Goal: Task Accomplishment & Management: Complete application form

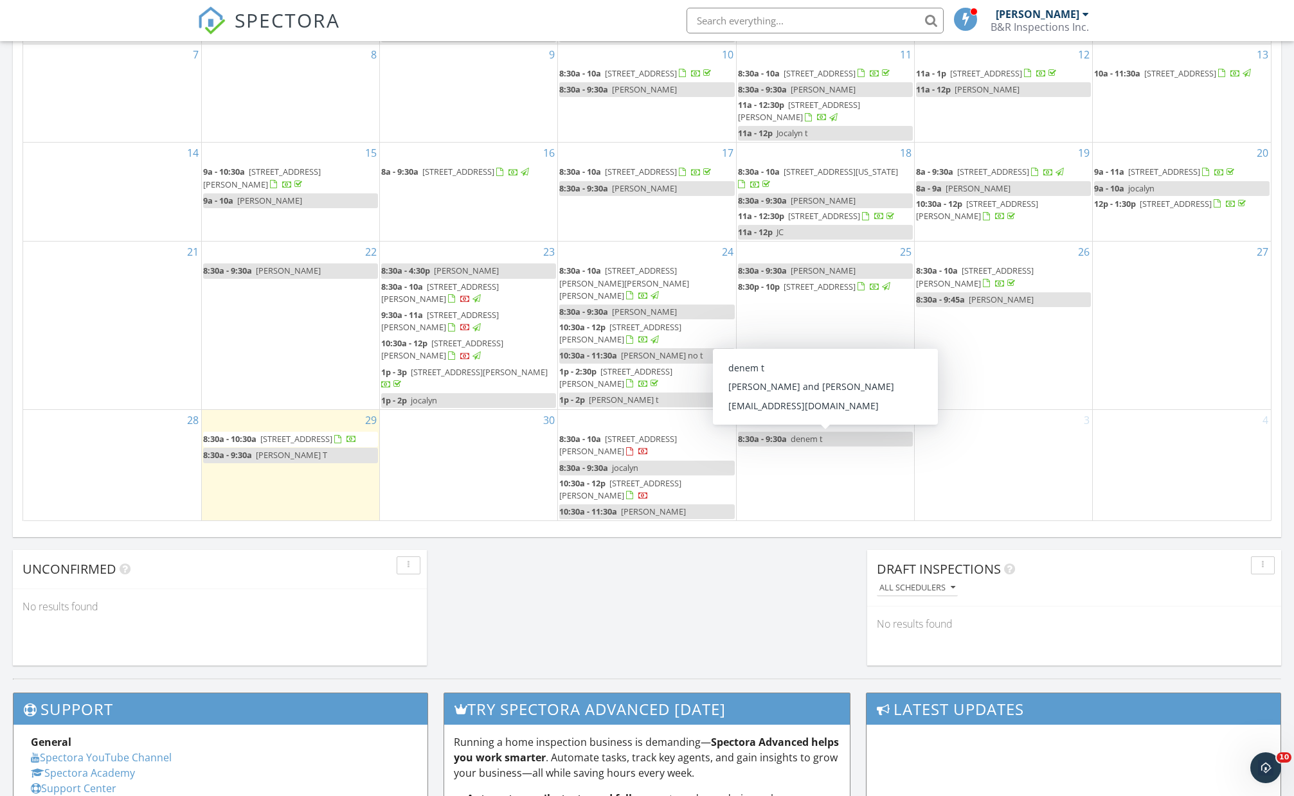
scroll to position [106, 0]
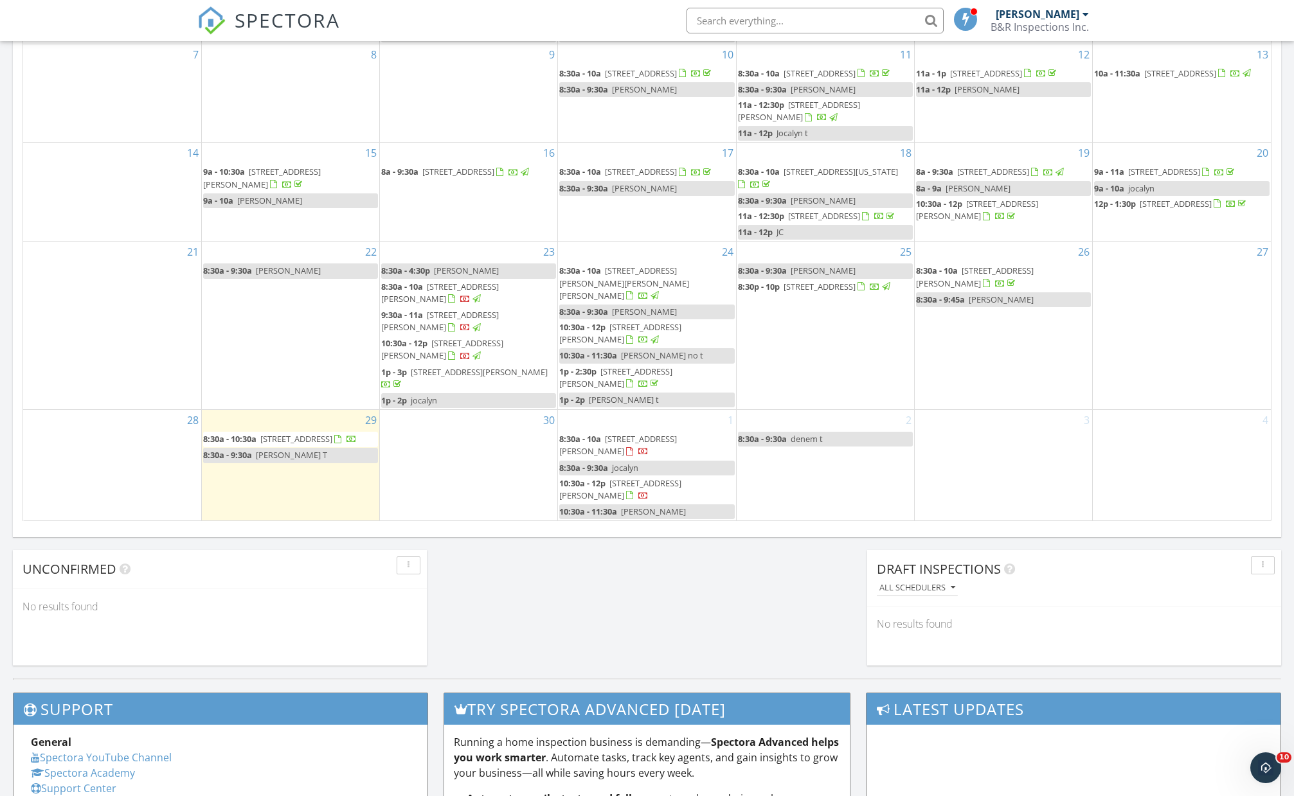
click at [779, 574] on div "Today Billy Jack Barrow 8:30 am 5091 Vista Chico Loop, Las Cruces, NM 88012 Bil…" at bounding box center [647, 94] width 1294 height 1170
click at [499, 287] on span "7728 San Eduardo St, Las Cruces 88012" at bounding box center [440, 293] width 118 height 24
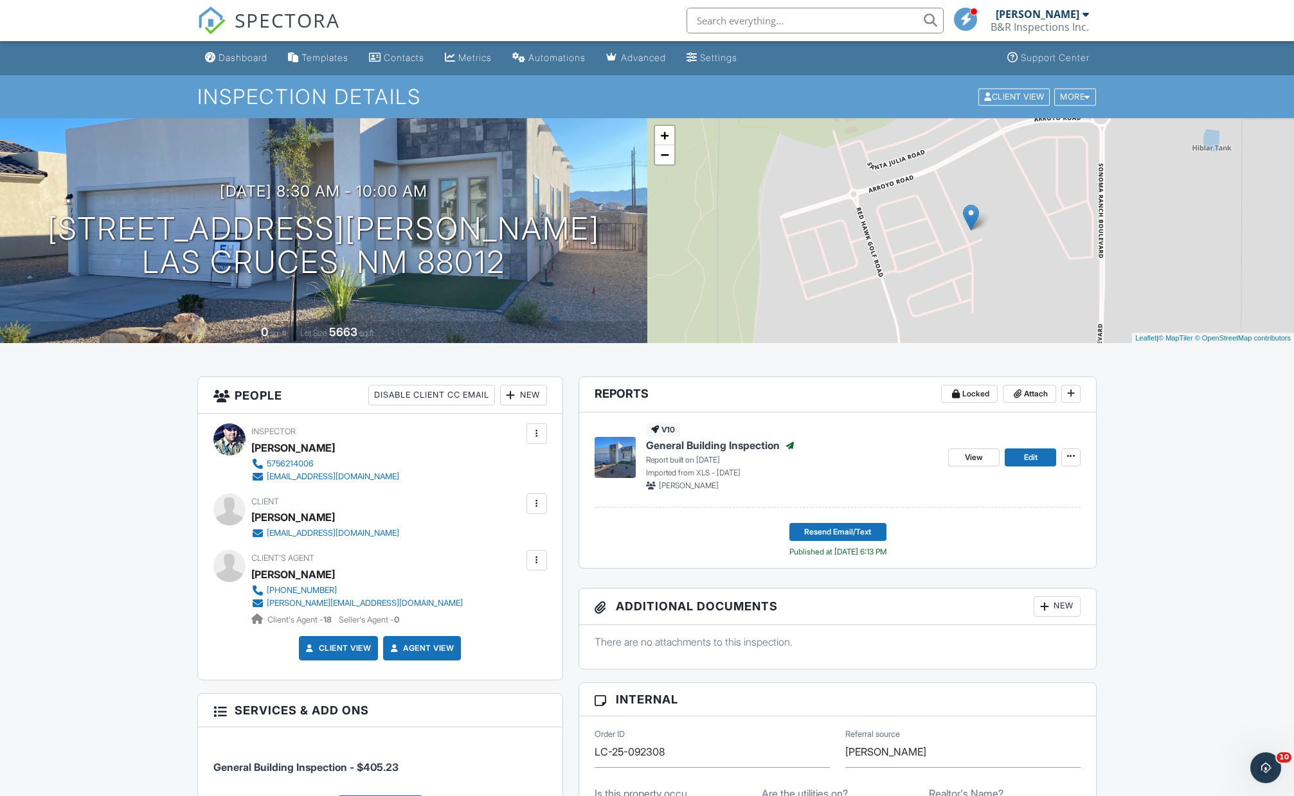
click at [254, 63] on link "Dashboard" at bounding box center [236, 58] width 73 height 24
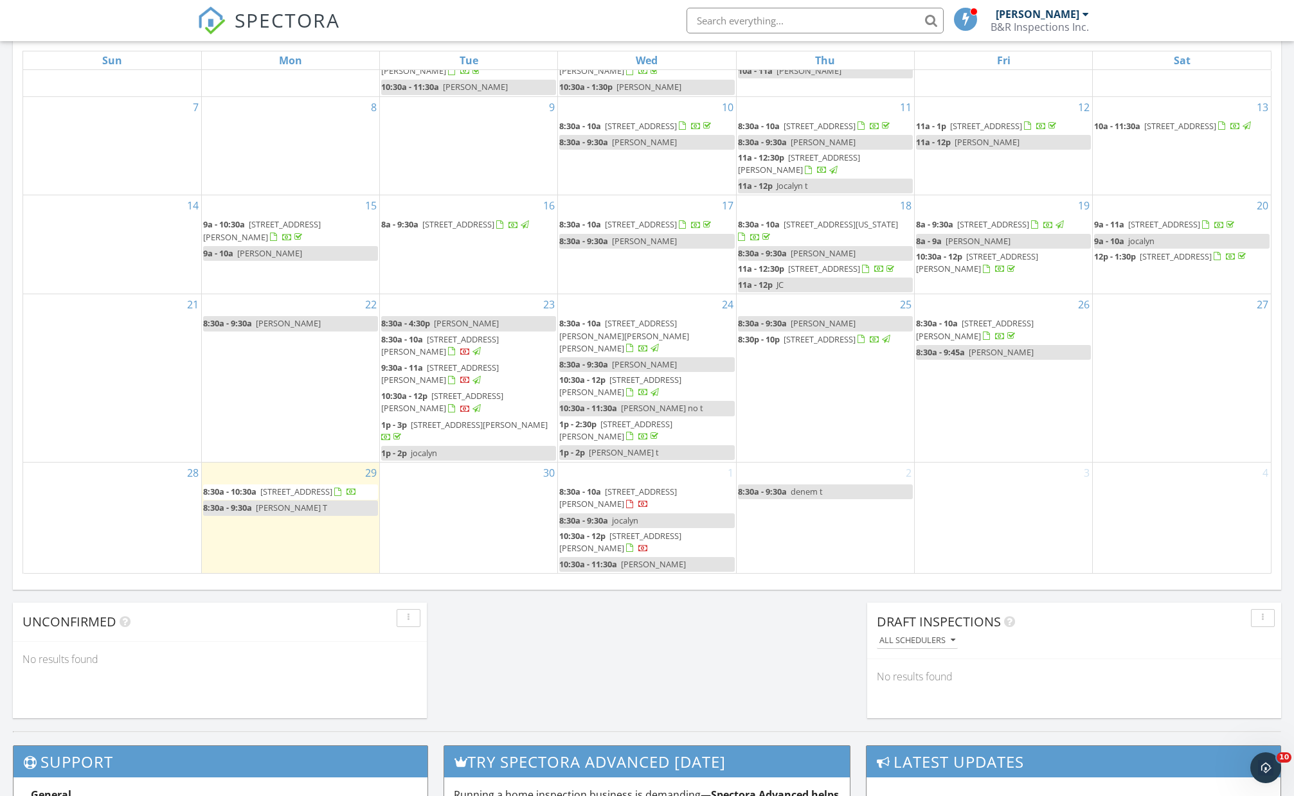
scroll to position [618, 0]
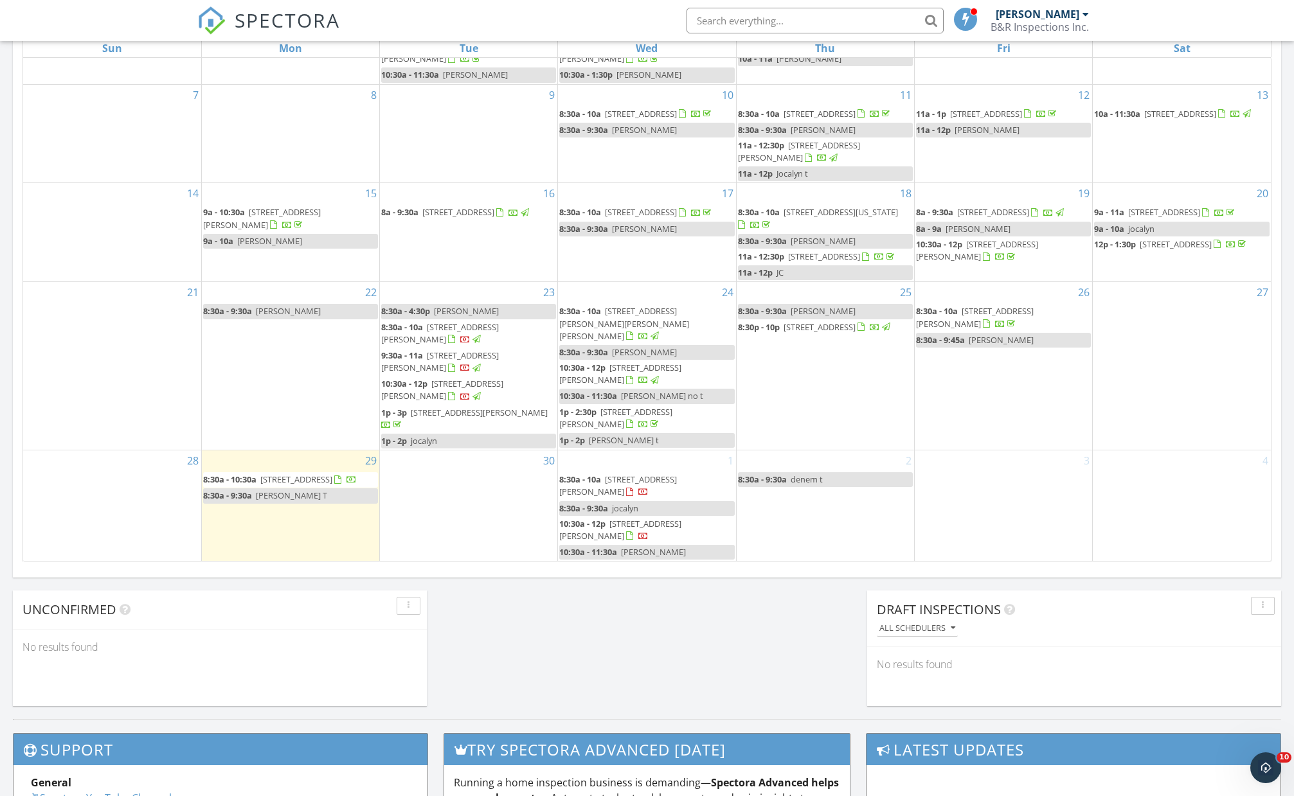
click at [661, 609] on div "Today Billy Jack Barrow 8:30 am 5091 Vista Chico Loop, Las Cruces, NM 88012 Bil…" at bounding box center [647, 135] width 1294 height 1170
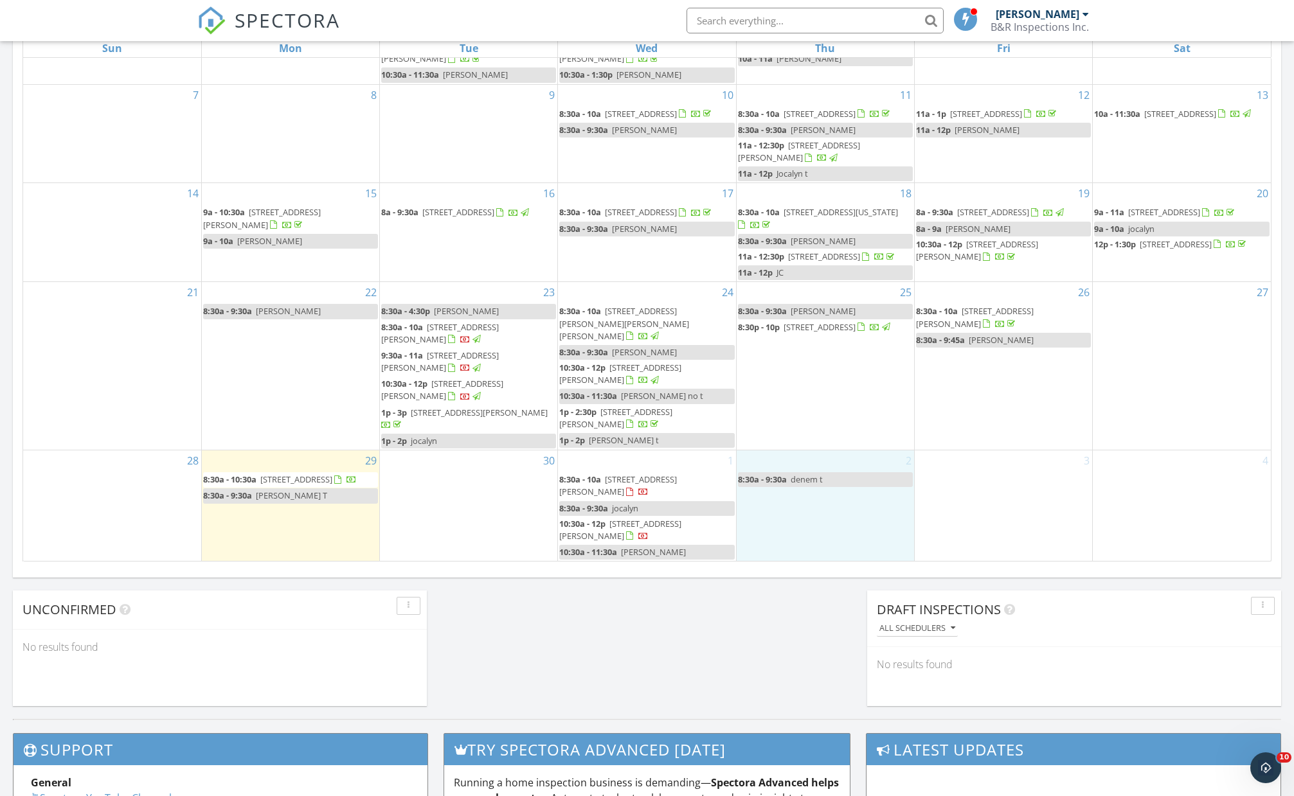
click at [842, 539] on div "2 8:30a - 9:30a denem t" at bounding box center [824, 505] width 177 height 111
click at [847, 483] on link "Inspection" at bounding box center [823, 486] width 66 height 21
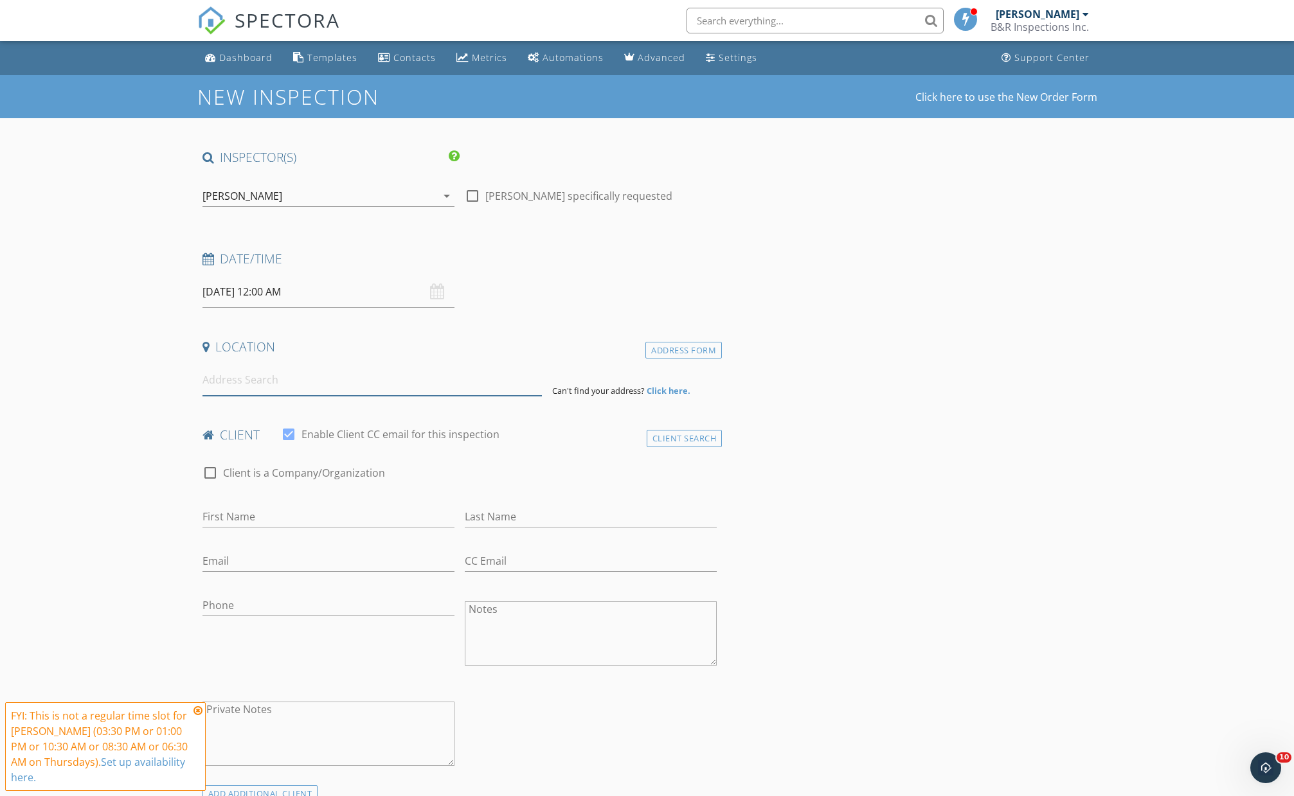
click at [355, 389] on input at bounding box center [371, 379] width 339 height 31
paste input "5775 Shadow Hills Rd Las Cruces, NM, United States"
type input "5775 Shadow Hills Rd, Las Cruces, NM, United States"
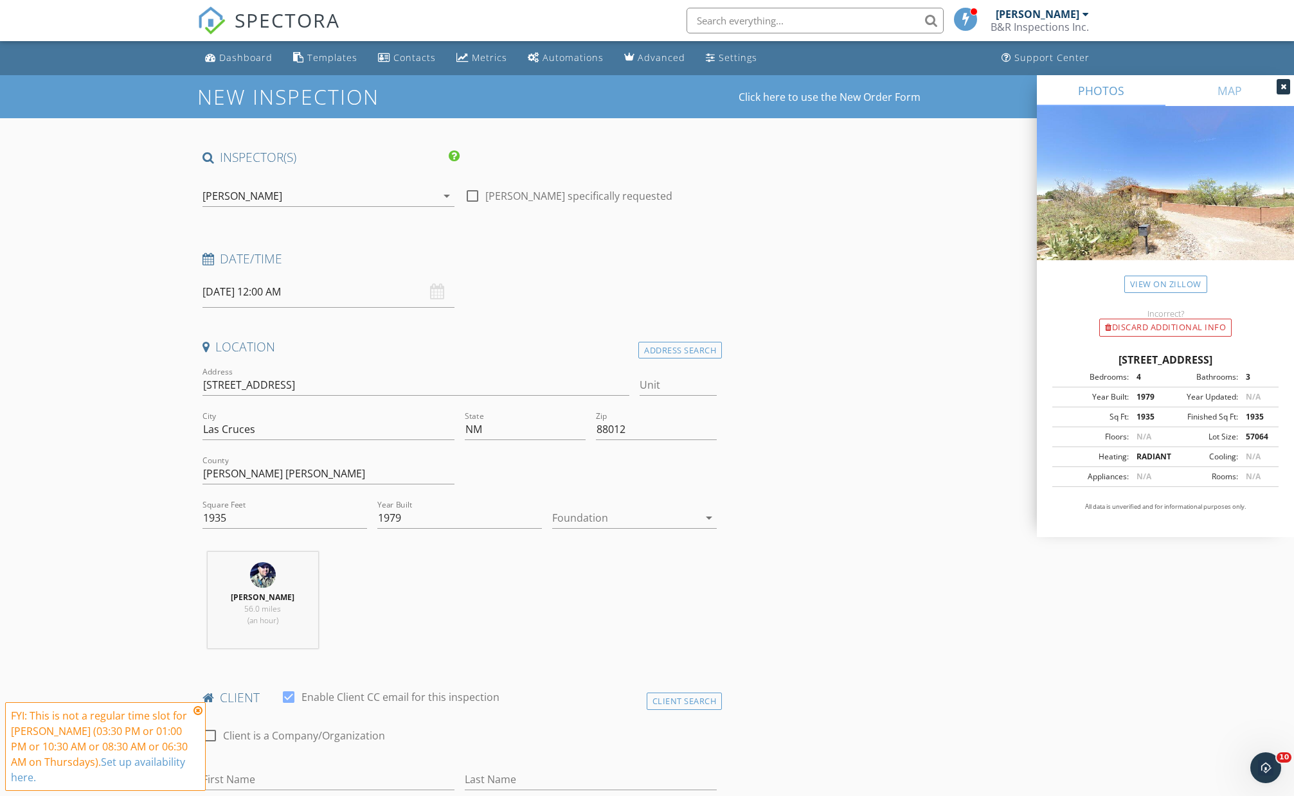
click at [328, 301] on input "10/02/2025 12:00 AM" at bounding box center [328, 291] width 252 height 31
click at [245, 503] on input "12" at bounding box center [241, 511] width 79 height 26
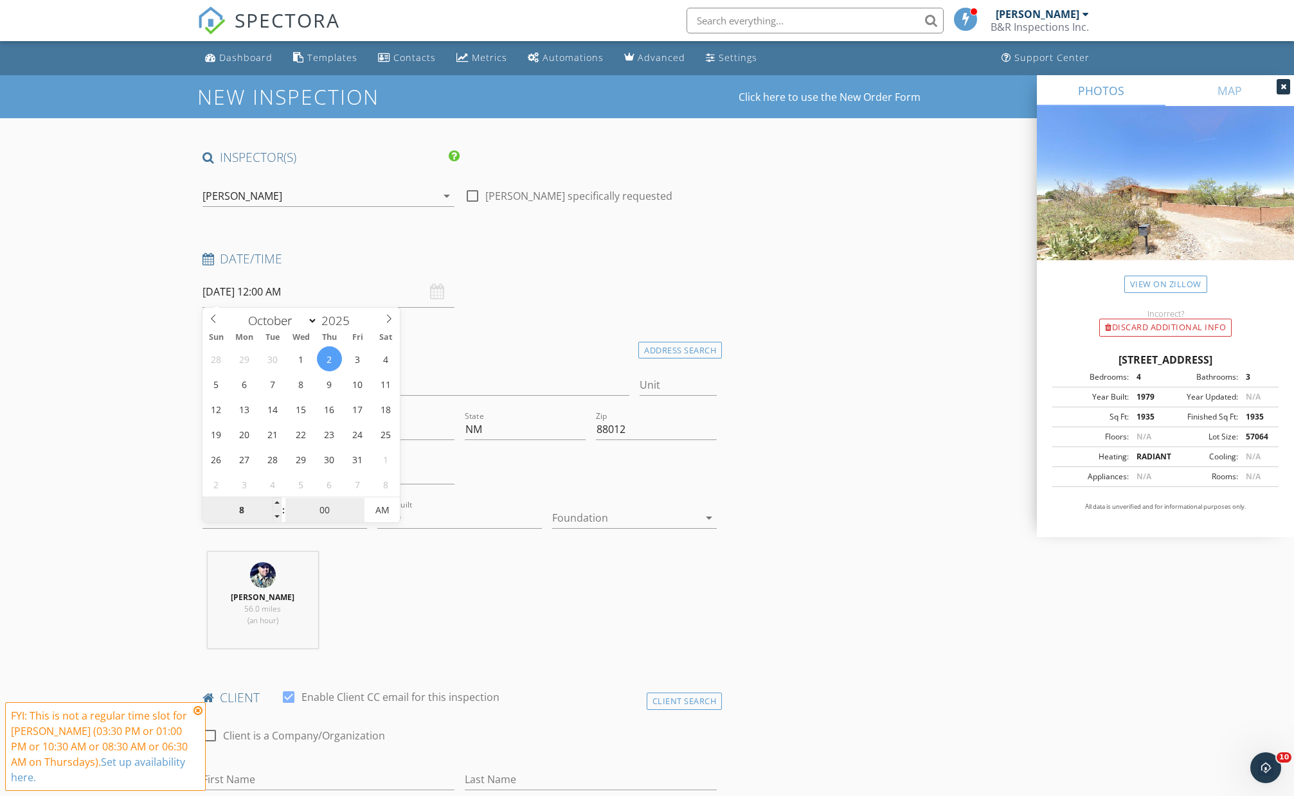
type input "08"
type input "10/02/2025 8:00 AM"
type input "30"
type input "10/02/2025 8:30 AM"
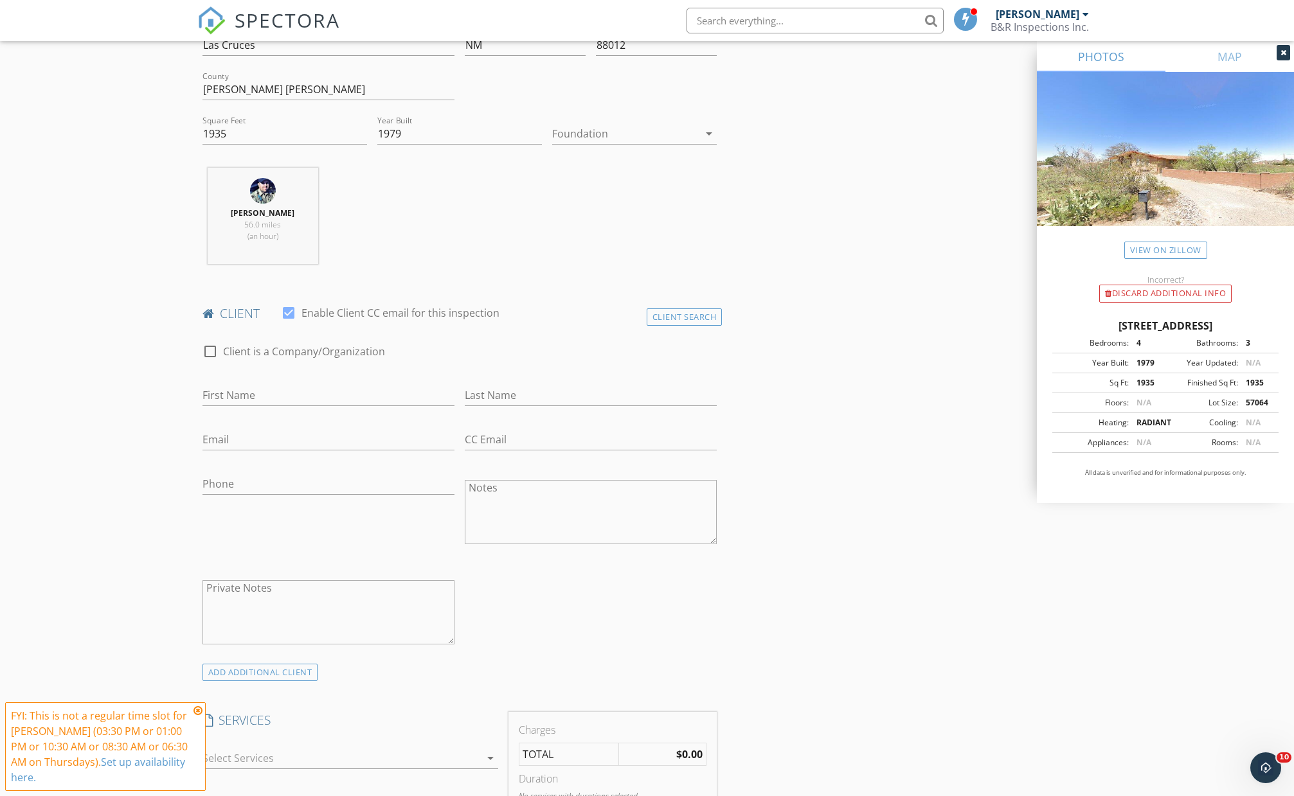
scroll to position [402, 0]
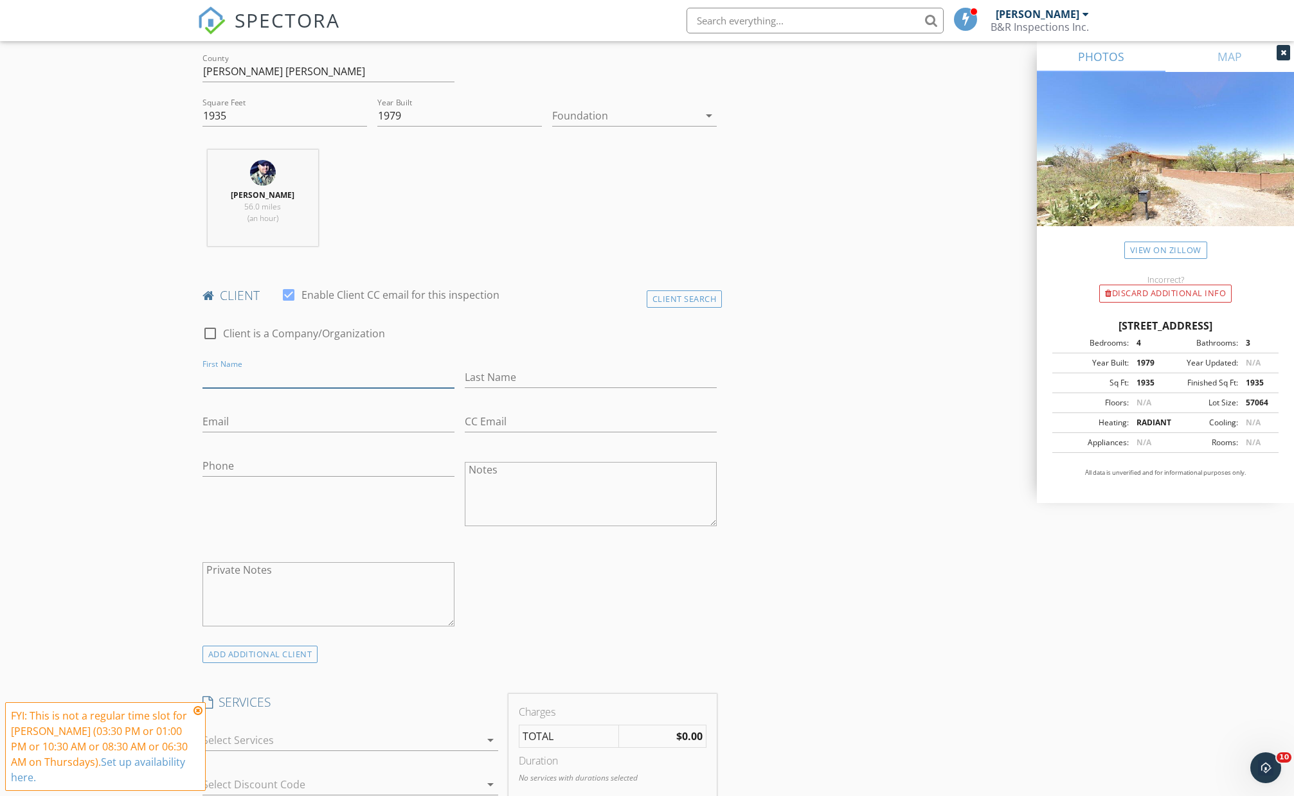
click at [346, 369] on input "First Name" at bounding box center [328, 377] width 252 height 21
paste input "Erich and Bereanne Ebbinghaus"
click at [256, 377] on input "Erich and Bereanne Ebbinghaus" at bounding box center [328, 377] width 252 height 21
click at [321, 377] on input "[PERSON_NAME] and [PERSON_NAME]" at bounding box center [328, 377] width 252 height 21
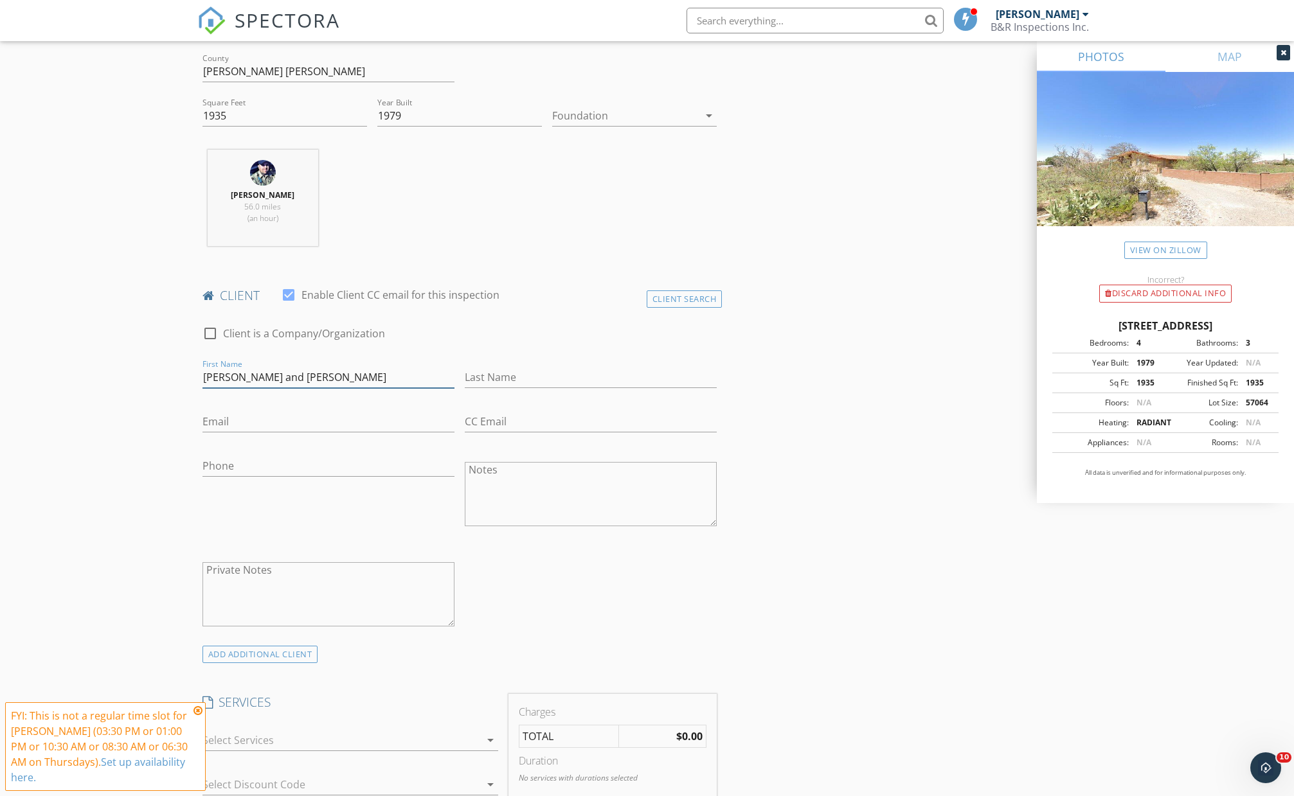
type input "[PERSON_NAME] and [PERSON_NAME]"
paste input "Ebbinghaus"
type input "Ebbinghaus"
click at [392, 407] on div "Email" at bounding box center [328, 425] width 252 height 42
click at [344, 398] on div at bounding box center [328, 397] width 252 height 8
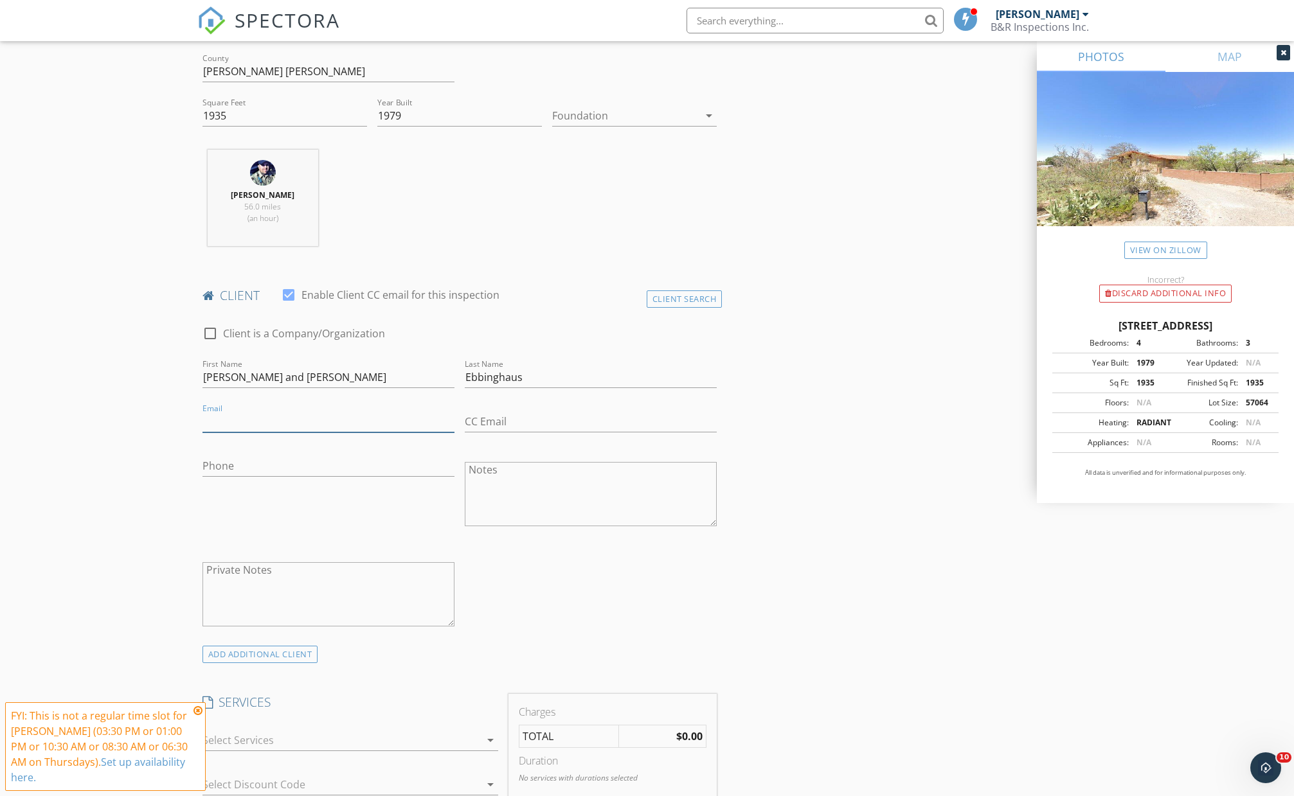
paste input "ebbinghausrn@yahoo.com"
type input "ebbinghausrn@yahoo.com"
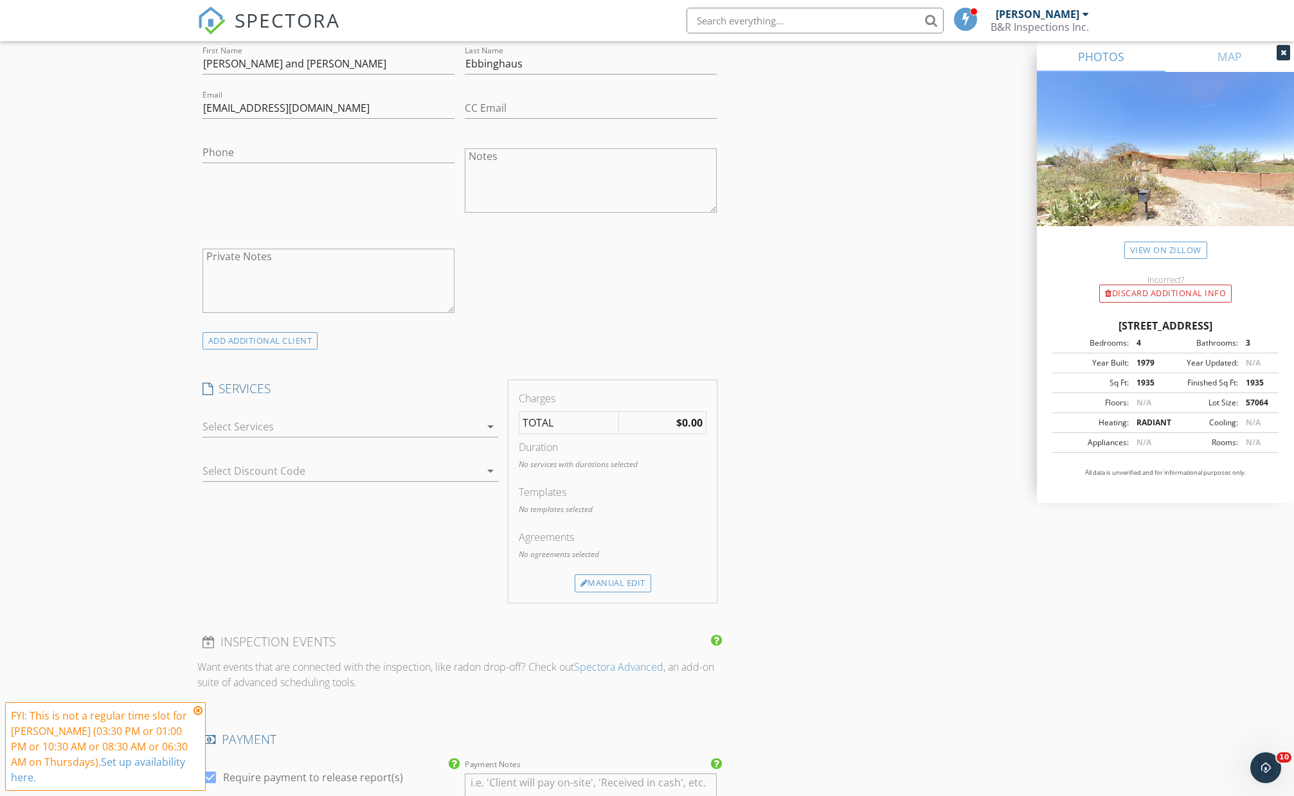
scroll to position [722, 0]
click at [250, 424] on div at bounding box center [341, 421] width 278 height 21
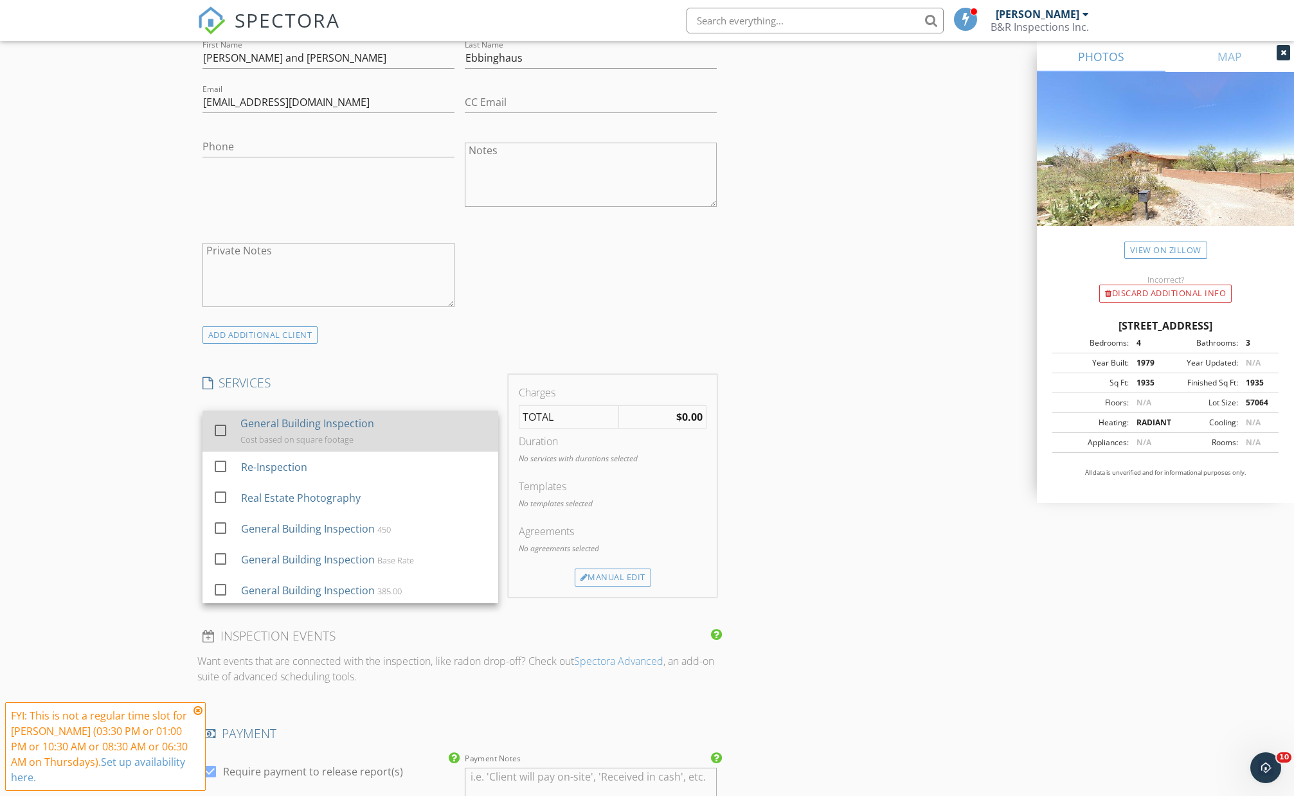
click at [225, 423] on div at bounding box center [220, 431] width 22 height 22
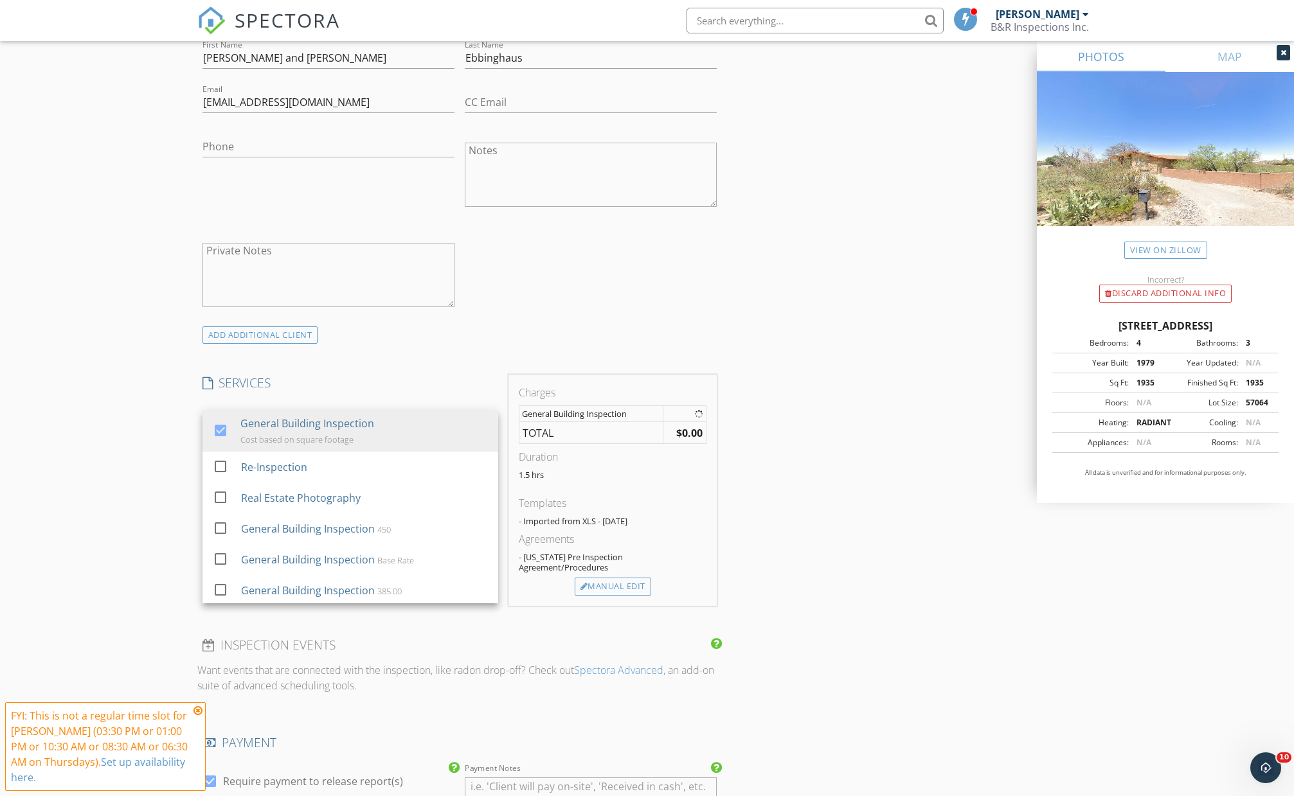
click at [141, 426] on div "New Inspection Click here to use the New Order Form INSPECTOR(S) check_box Bill…" at bounding box center [647, 531] width 1294 height 2354
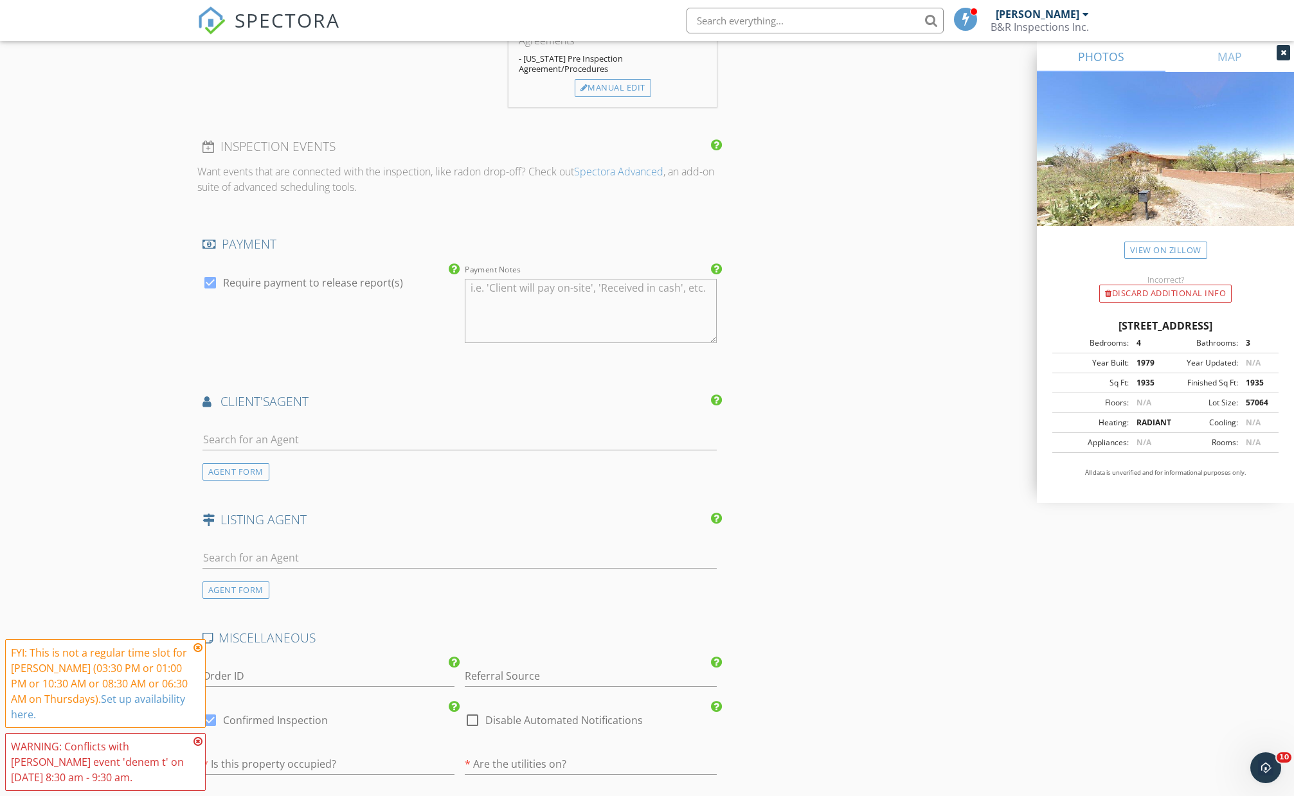
scroll to position [1296, 0]
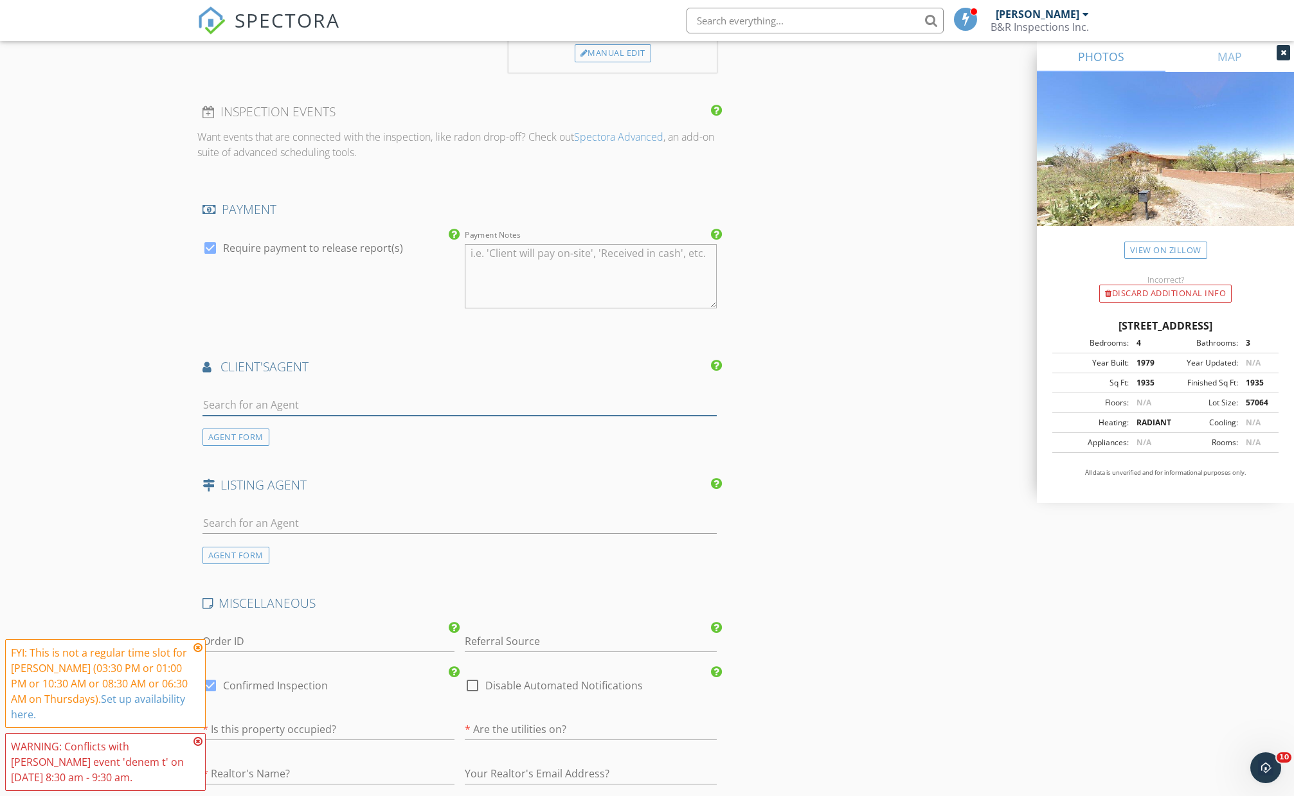
click at [235, 406] on input "text" at bounding box center [459, 405] width 515 height 21
type input "den"
click at [292, 429] on div "Dennean Dyer" at bounding box center [279, 432] width 80 height 15
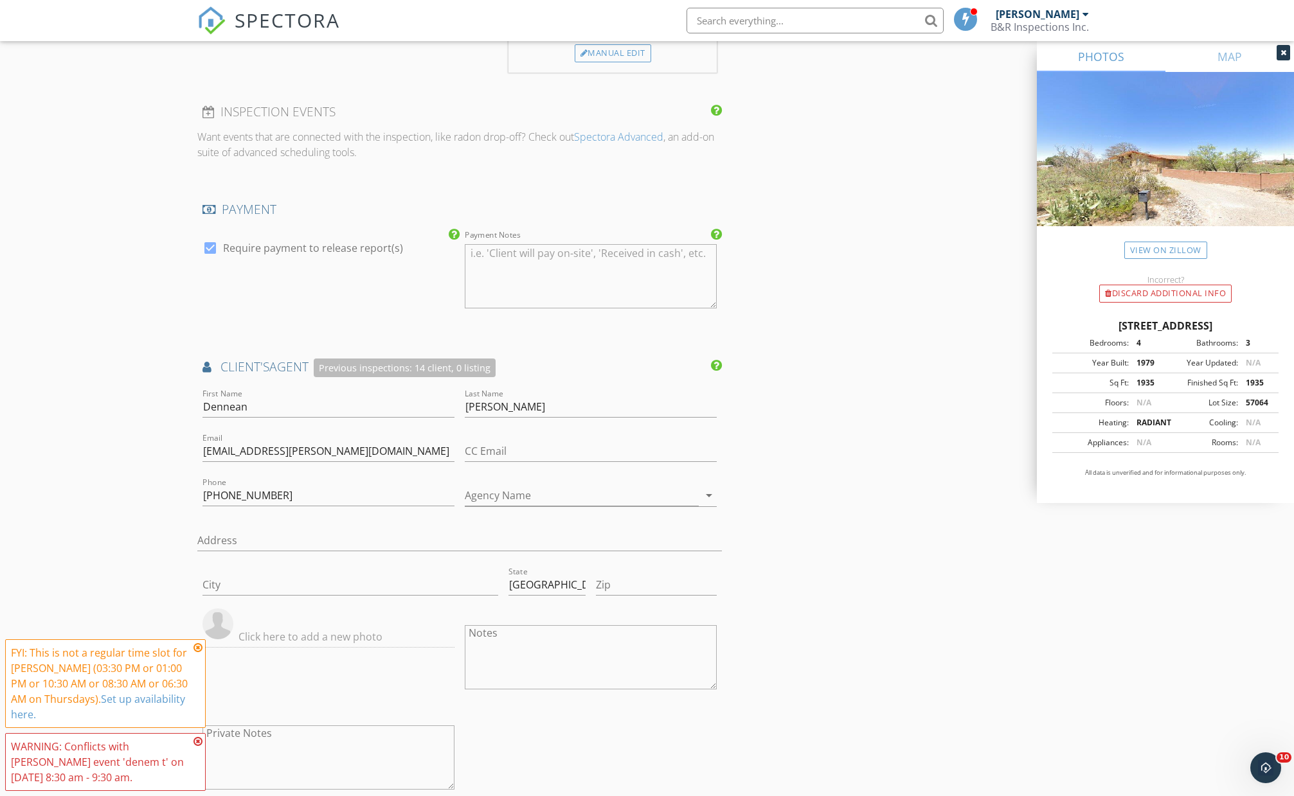
click at [93, 429] on div "New Inspection Click here to use the New Order Form INSPECTOR(S) check_box Bill…" at bounding box center [647, 167] width 1294 height 2776
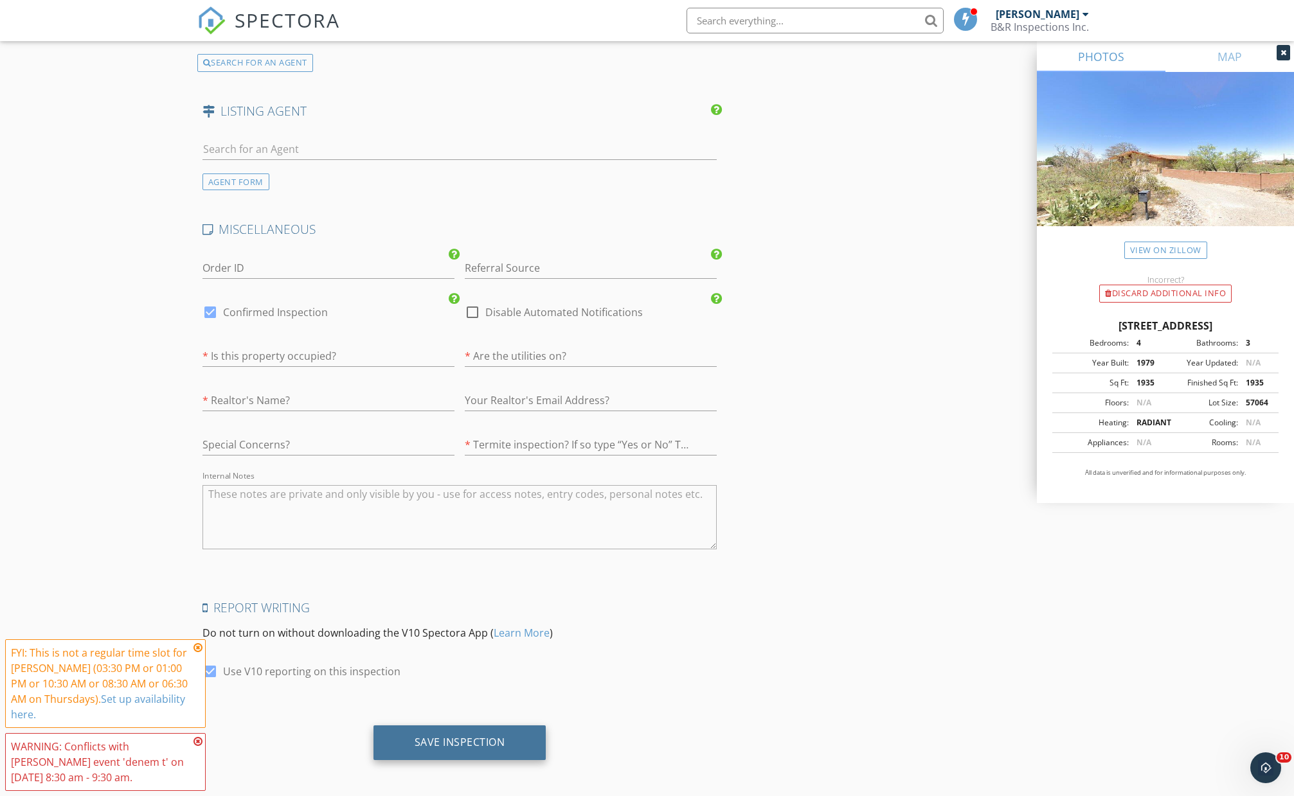
scroll to position [2051, 0]
click at [397, 728] on div "Save Inspection" at bounding box center [459, 743] width 173 height 35
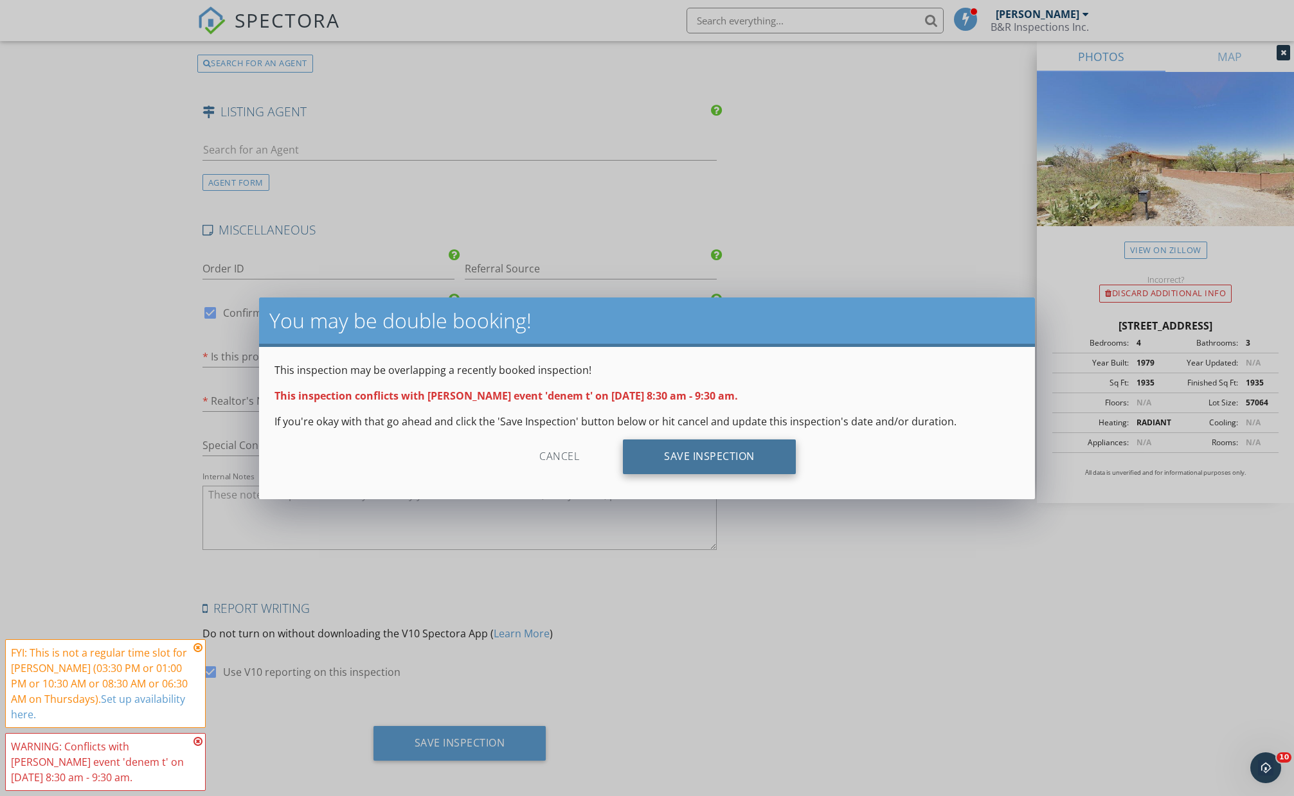
click at [661, 462] on div "Save Inspection" at bounding box center [709, 457] width 173 height 35
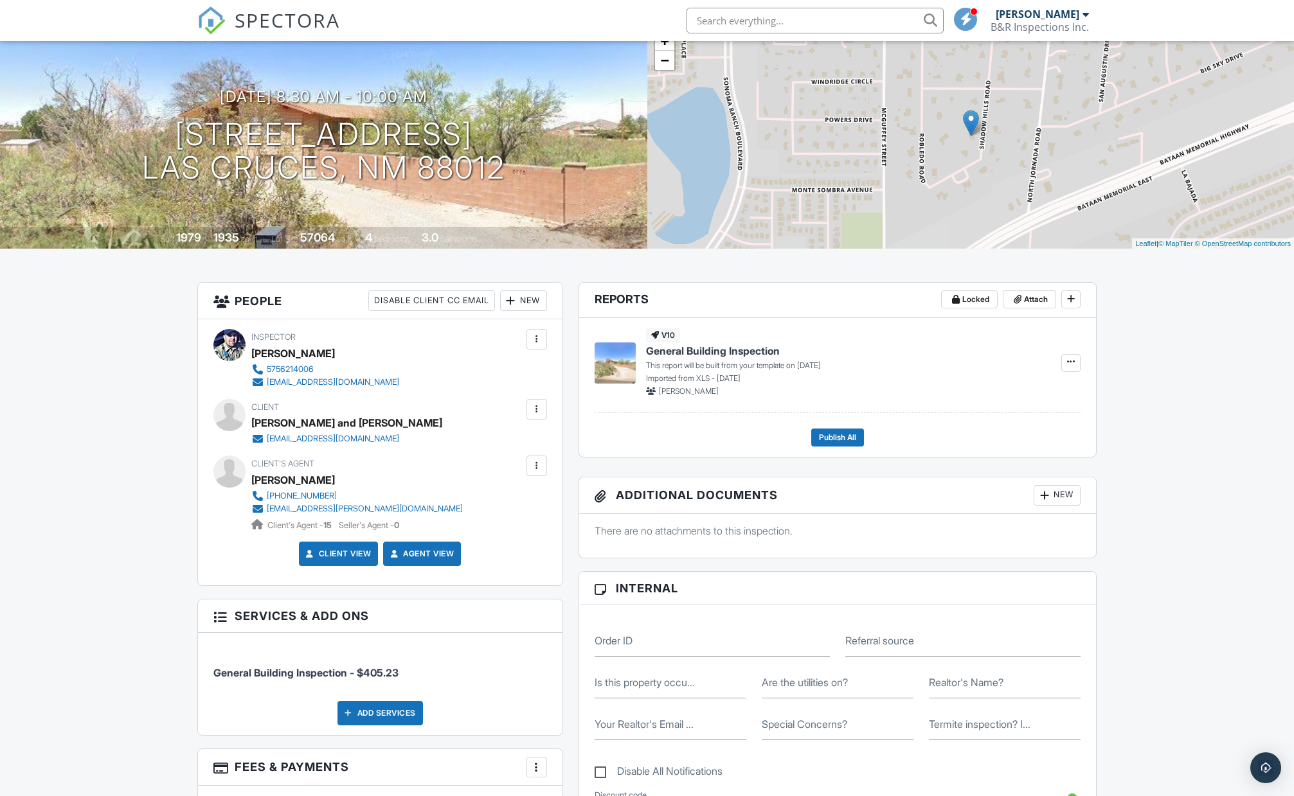
click at [539, 411] on div at bounding box center [536, 409] width 13 height 13
click at [96, 442] on div "Dashboard Templates Contacts Metrics Automations Advanced Settings Support Cent…" at bounding box center [647, 788] width 1294 height 1683
click at [535, 409] on div at bounding box center [536, 409] width 13 height 13
click at [461, 476] on li "Resend Confirmation Email" at bounding box center [467, 481] width 143 height 32
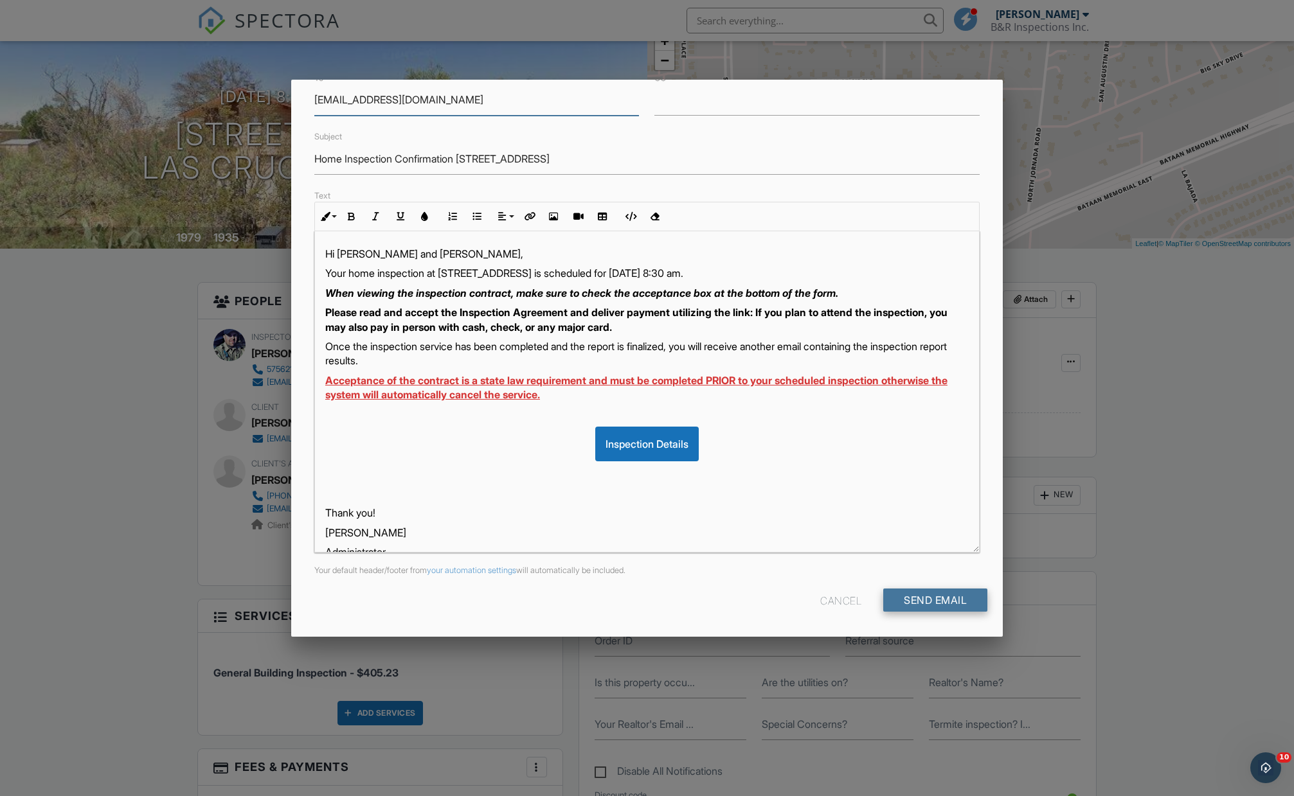
scroll to position [74, 0]
click at [913, 596] on input "Send Email" at bounding box center [935, 600] width 104 height 23
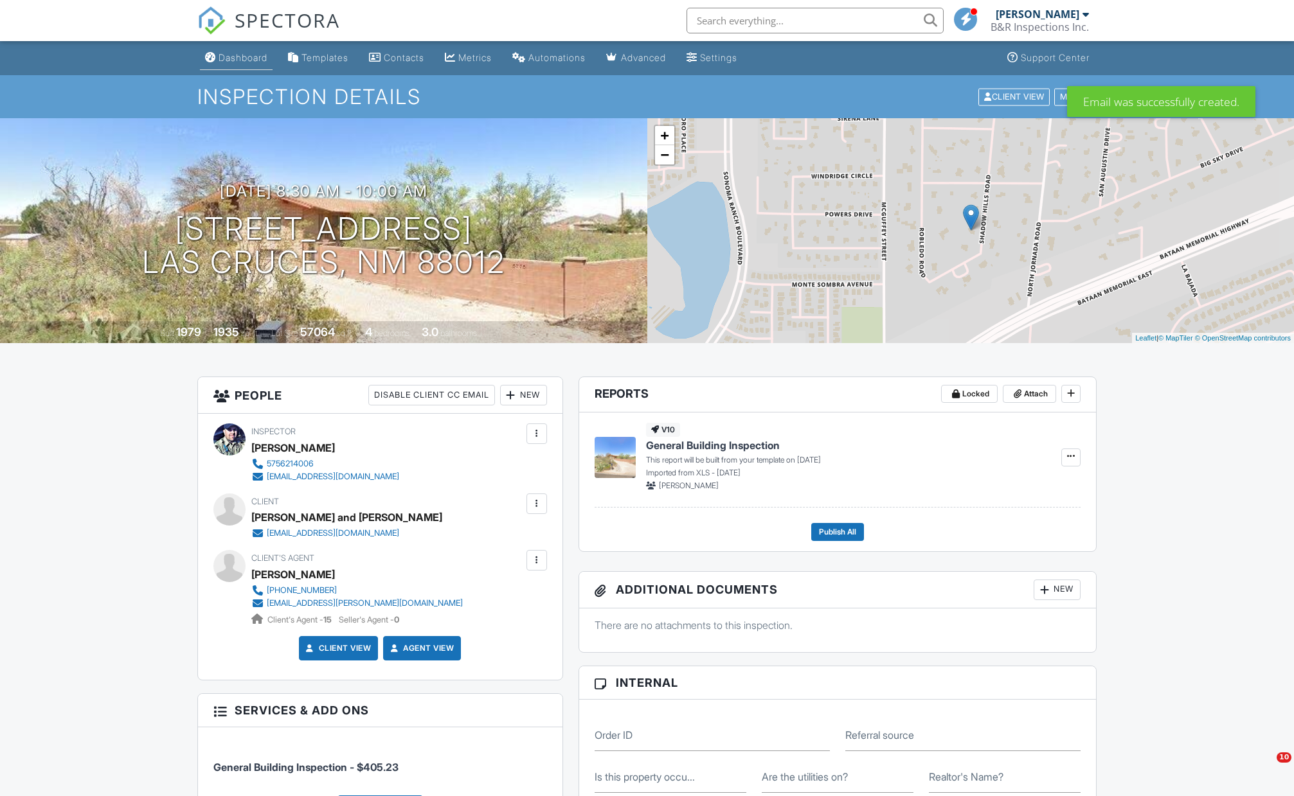
click at [238, 60] on div "Dashboard" at bounding box center [242, 57] width 49 height 11
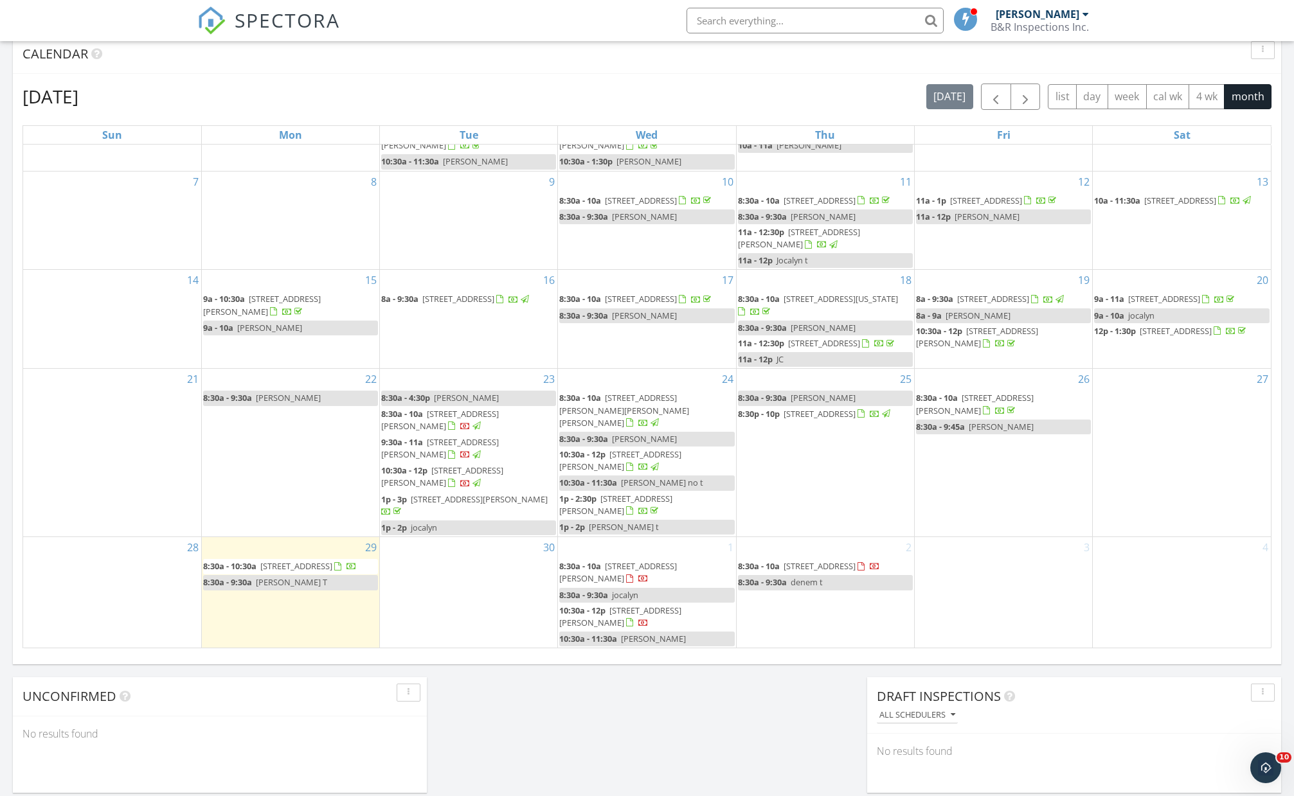
scroll to position [531, 0]
click at [565, 706] on div "[DATE] [PERSON_NAME] 8:30 am [STREET_ADDRESS] [PERSON_NAME] 1 hours and 13 minu…" at bounding box center [647, 221] width 1294 height 1170
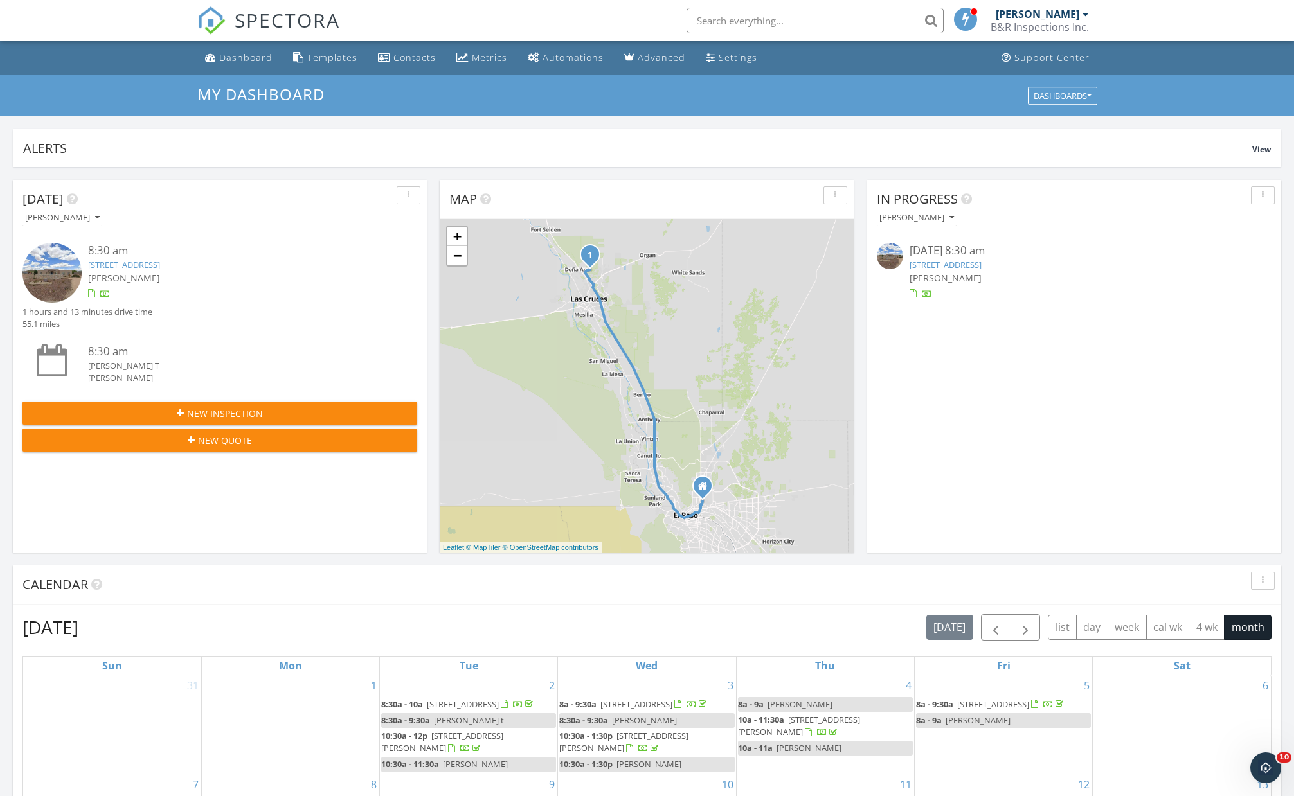
scroll to position [0, 0]
click at [484, 63] on div "Metrics" at bounding box center [489, 57] width 35 height 12
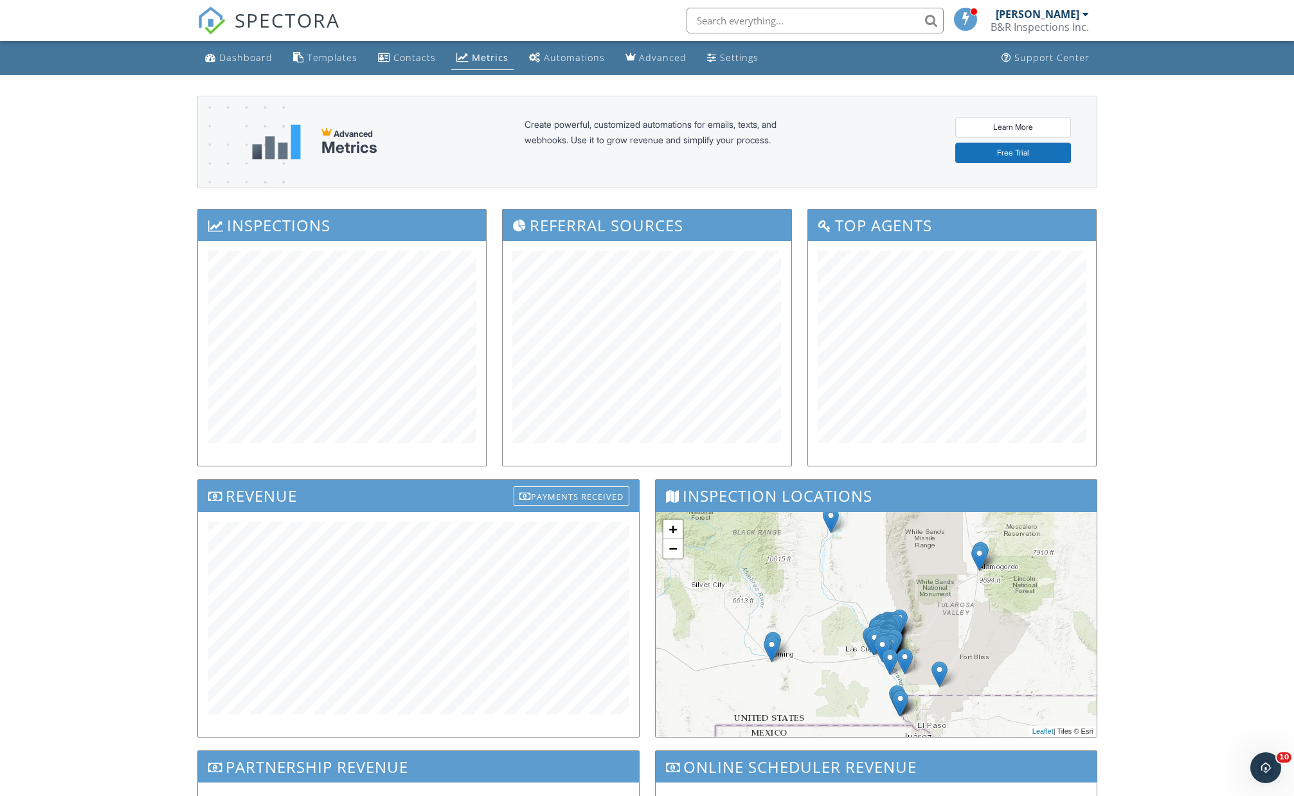
click at [78, 566] on div "Dashboard Templates Contacts Metrics Automations Advanced Settings Support Cent…" at bounding box center [647, 514] width 1294 height 947
click at [248, 63] on div "Dashboard" at bounding box center [245, 57] width 53 height 12
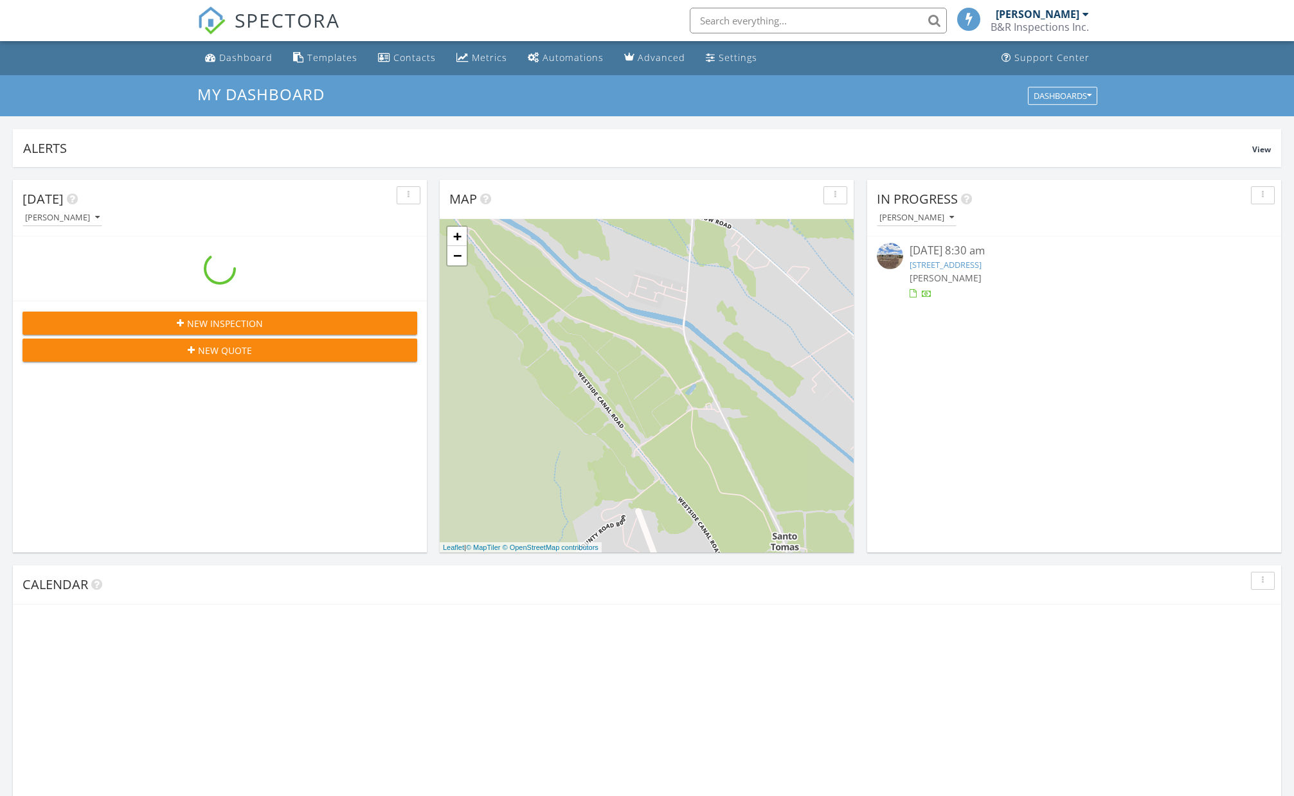
scroll to position [1170, 1294]
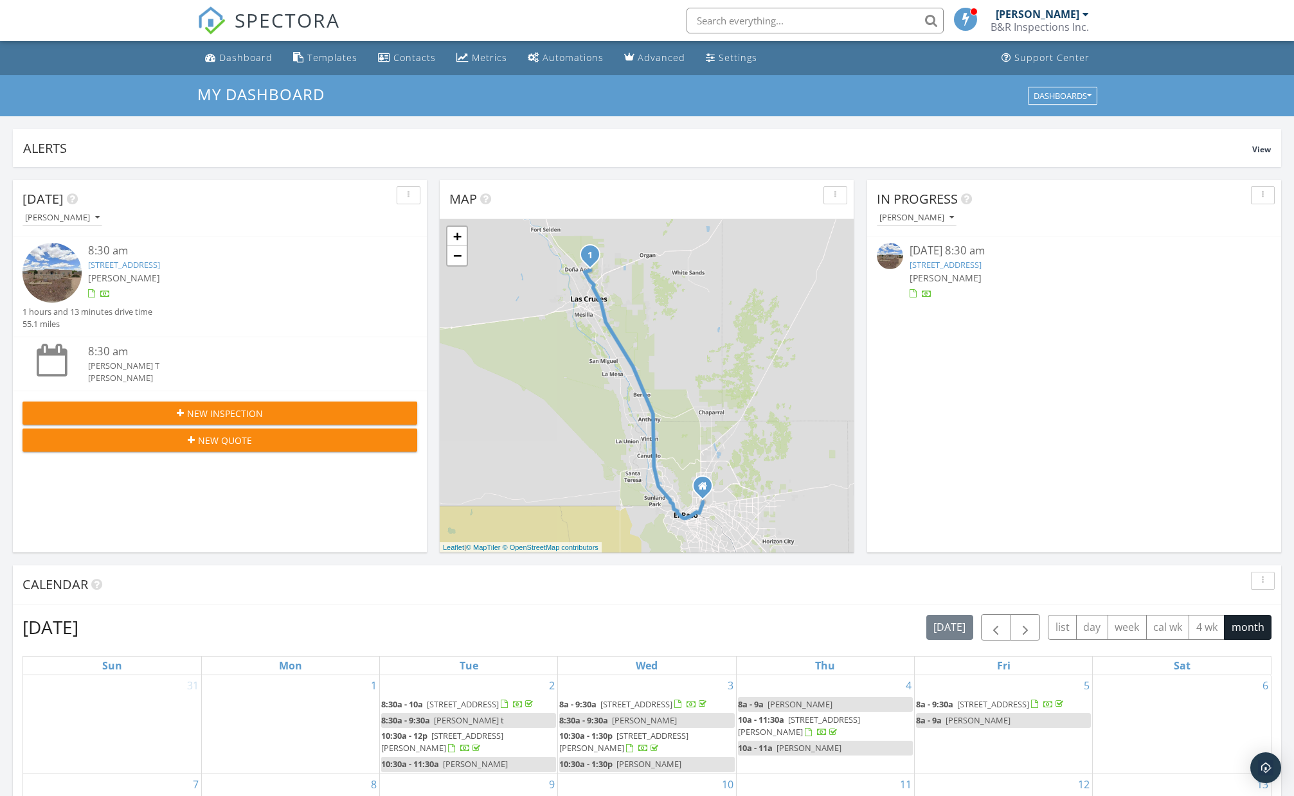
click at [434, 495] on div "[DATE] [PERSON_NAME] 8:30 am [STREET_ADDRESS] [PERSON_NAME] 1 hours and 13 minu…" at bounding box center [647, 752] width 1294 height 1170
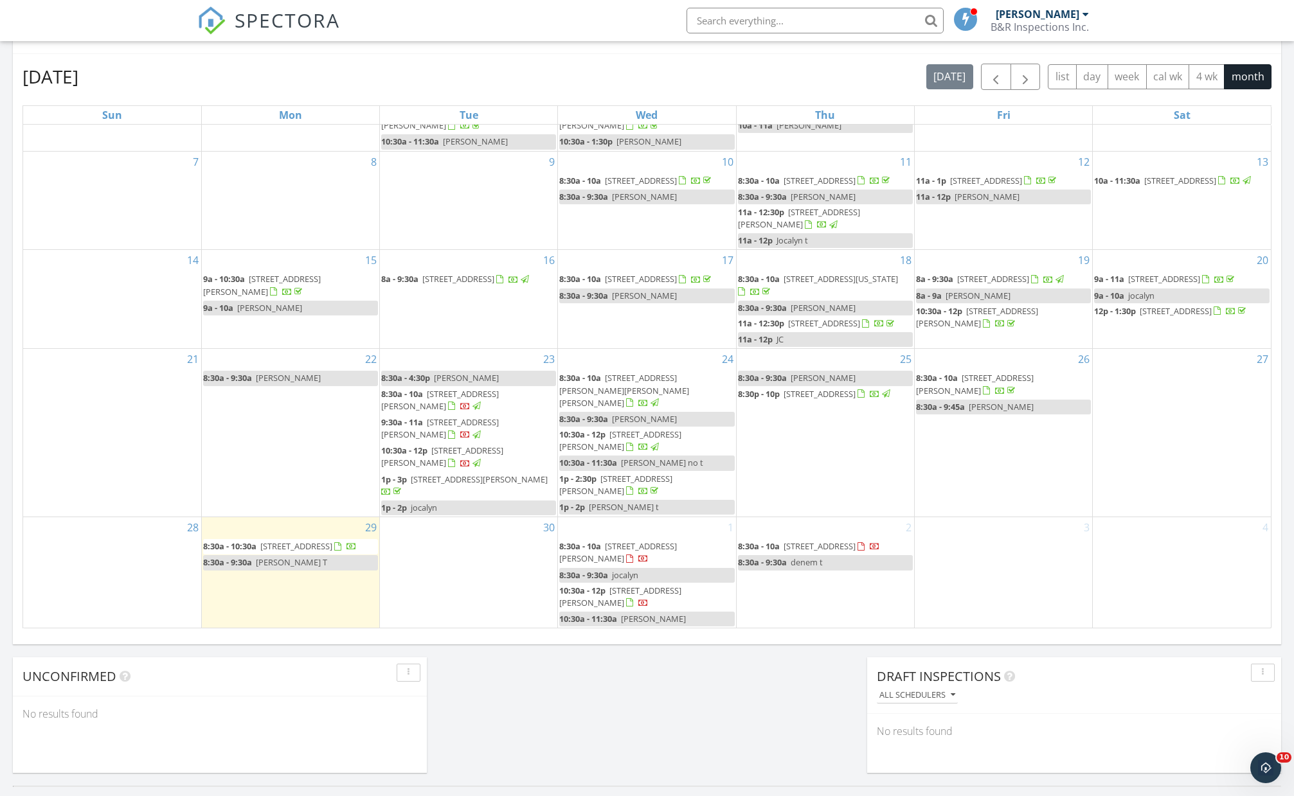
scroll to position [555, 0]
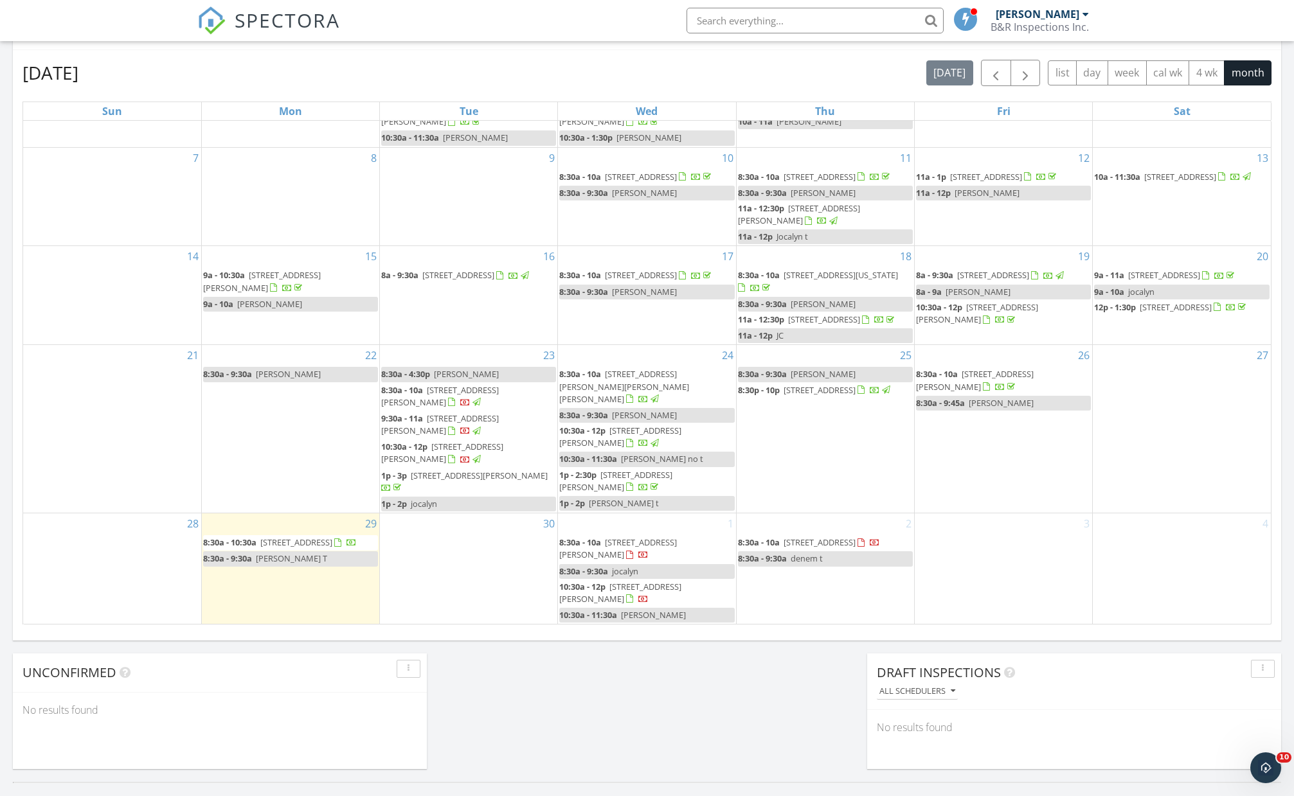
click at [643, 704] on div "Today Billy Jack Barrow 8:30 am 5091 Vista Chico Loop, Las Cruces, NM 88012 Bil…" at bounding box center [647, 198] width 1294 height 1170
click at [636, 75] on div "September 2025 today list day week cal wk 4 wk month" at bounding box center [646, 73] width 1249 height 26
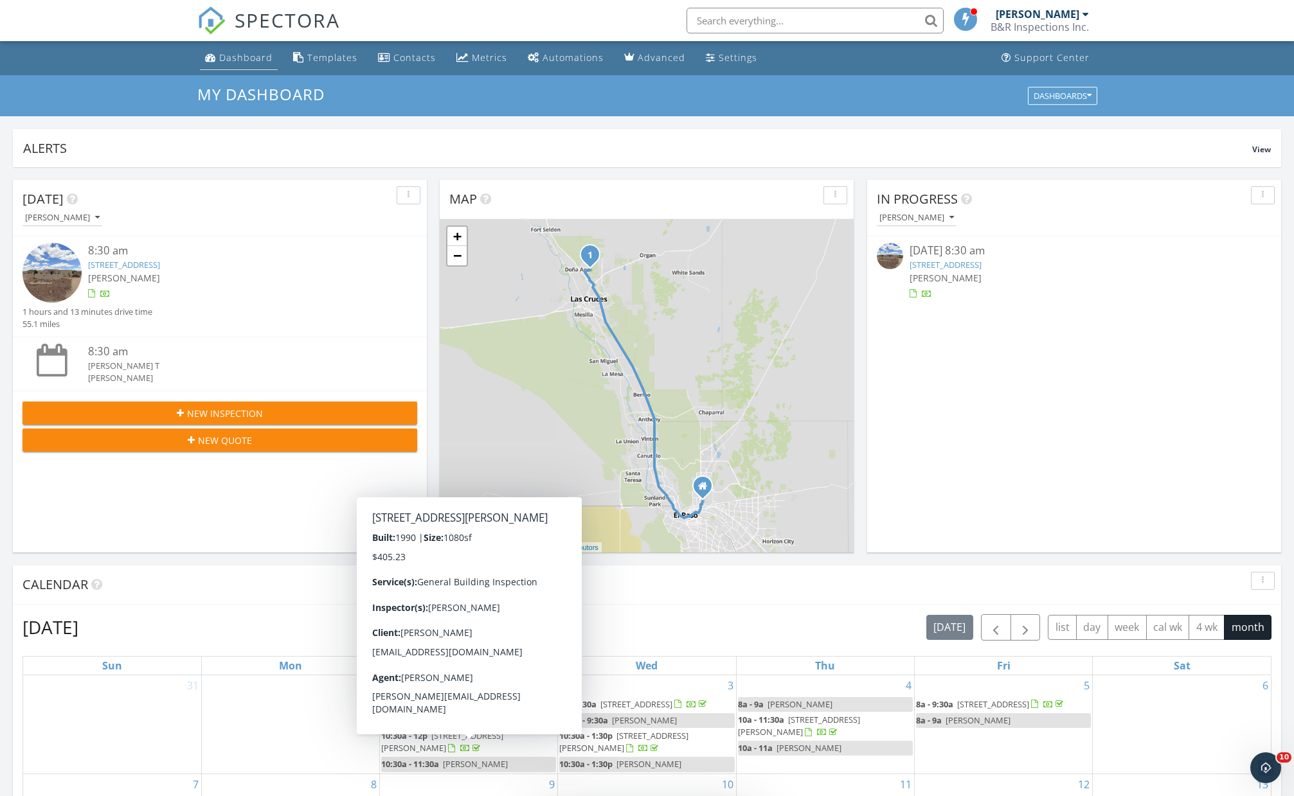
scroll to position [0, 0]
click at [253, 49] on link "Dashboard" at bounding box center [239, 58] width 78 height 24
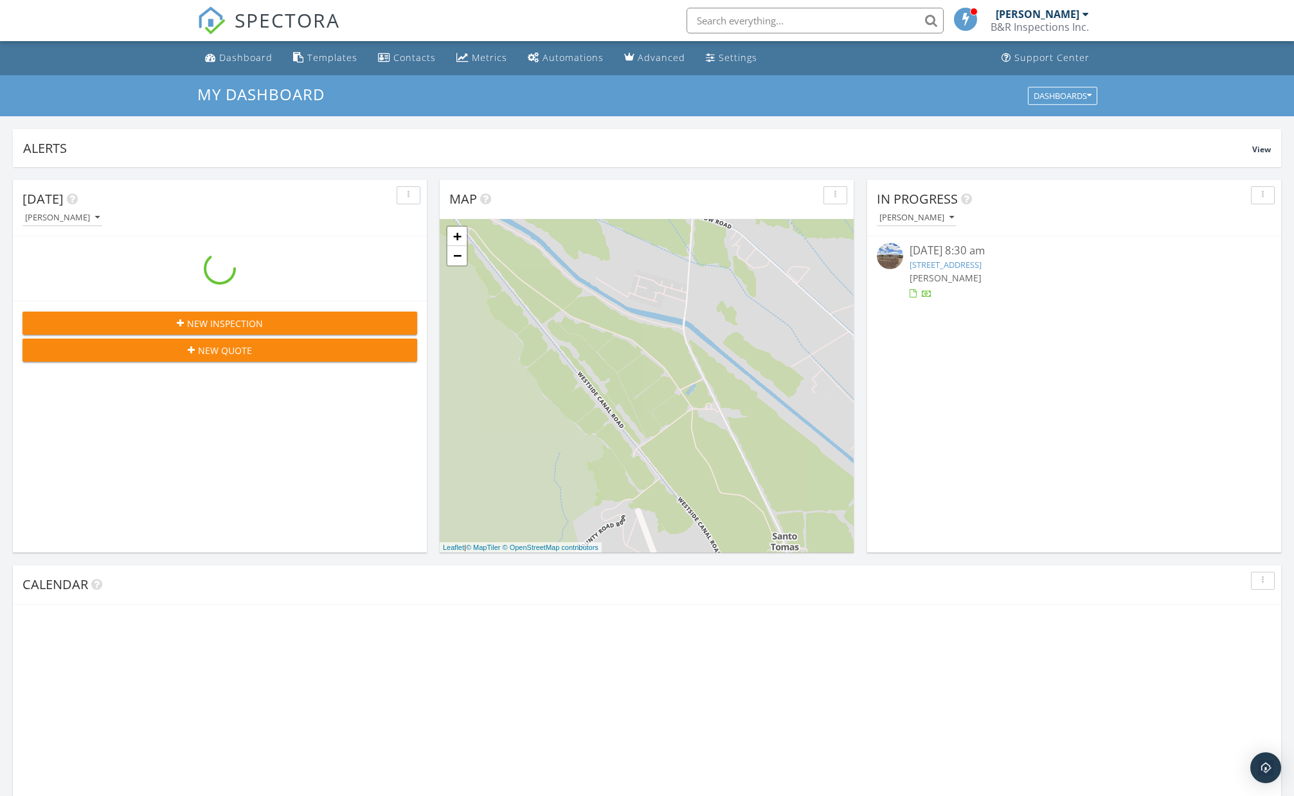
scroll to position [1170, 1294]
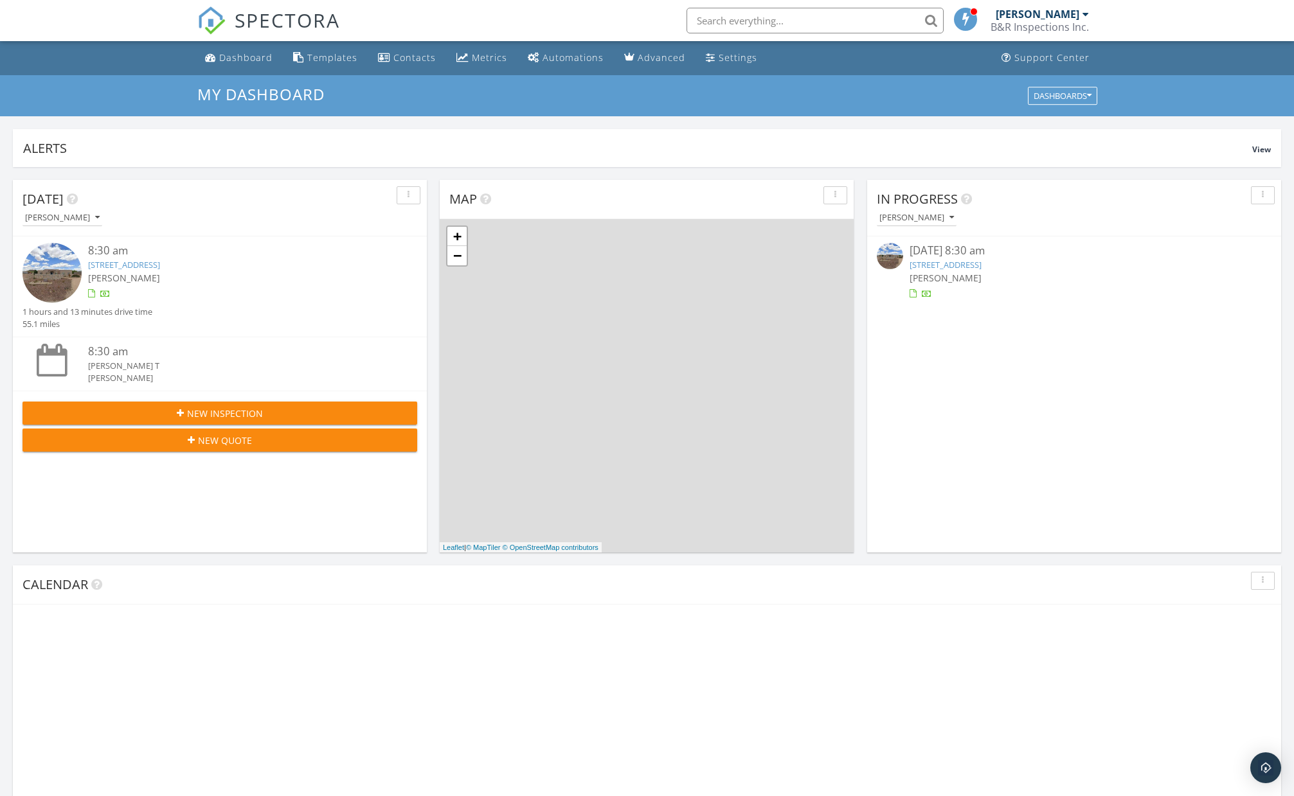
click at [433, 245] on div "[DATE] [PERSON_NAME] 8:30 am [STREET_ADDRESS] [PERSON_NAME] 1 hours and 13 minu…" at bounding box center [647, 752] width 1294 height 1170
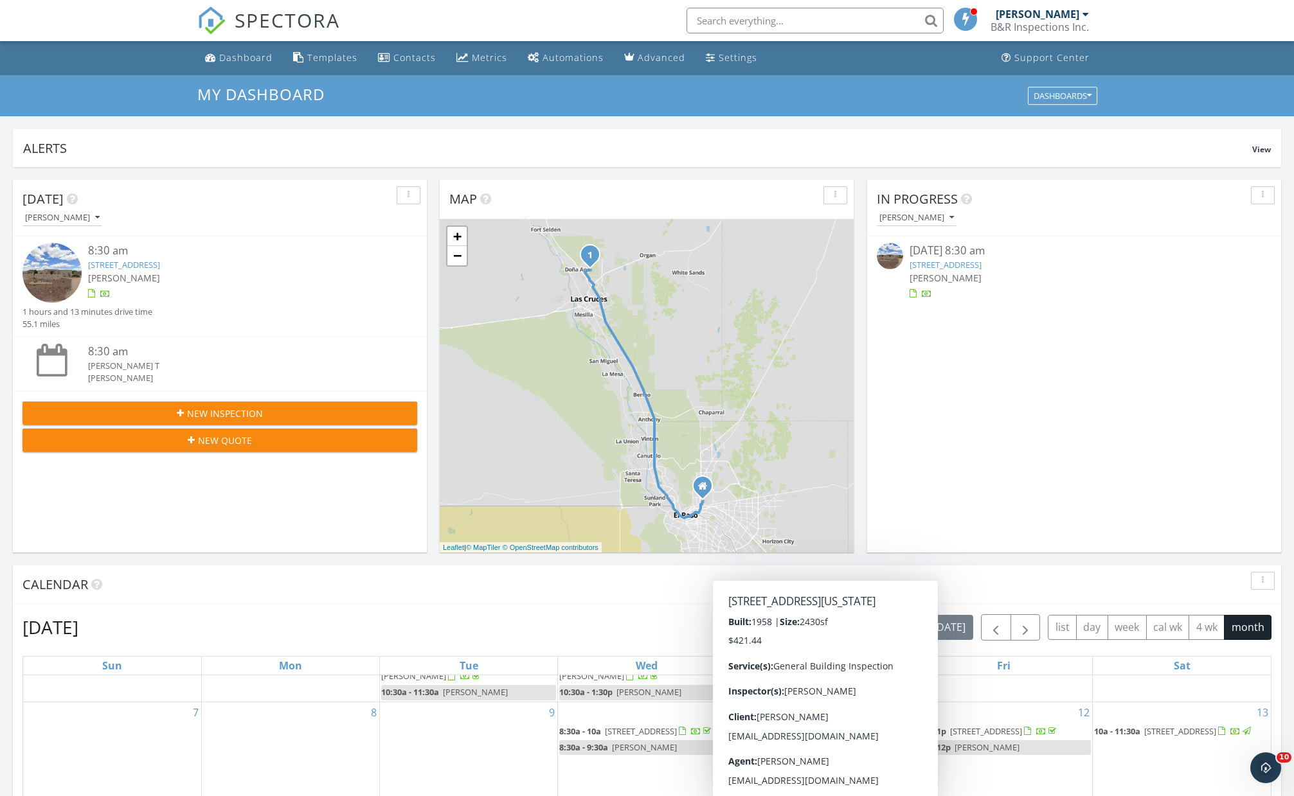
scroll to position [0, 0]
click at [160, 263] on link "[STREET_ADDRESS]" at bounding box center [124, 265] width 72 height 12
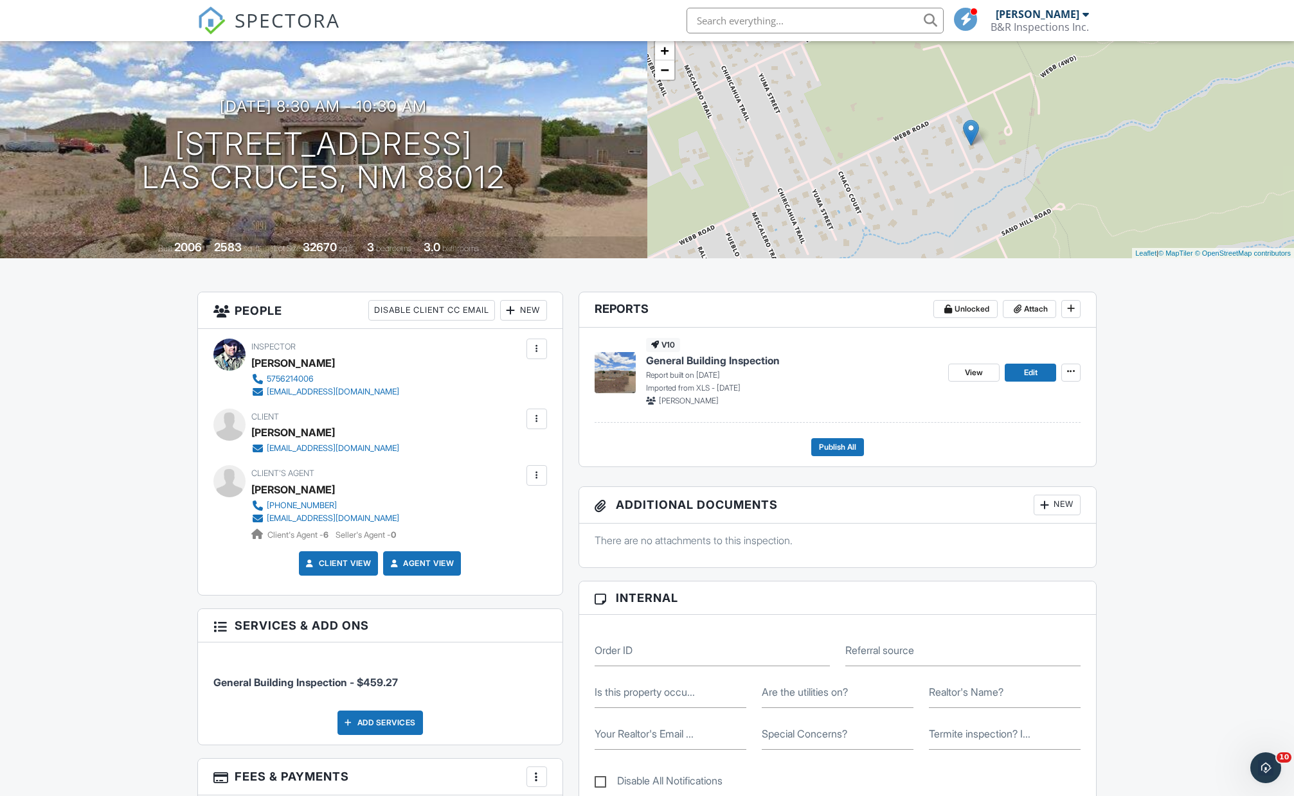
drag, startPoint x: 247, startPoint y: 515, endPoint x: 329, endPoint y: 515, distance: 81.6
click at [329, 515] on div "Client's Agent [PERSON_NAME] [PHONE_NUMBER] [EMAIL_ADDRESS][DOMAIN_NAME] Client…" at bounding box center [380, 503] width 334 height 76
click at [909, 677] on input "Are the utilities on?" at bounding box center [837, 692] width 152 height 31
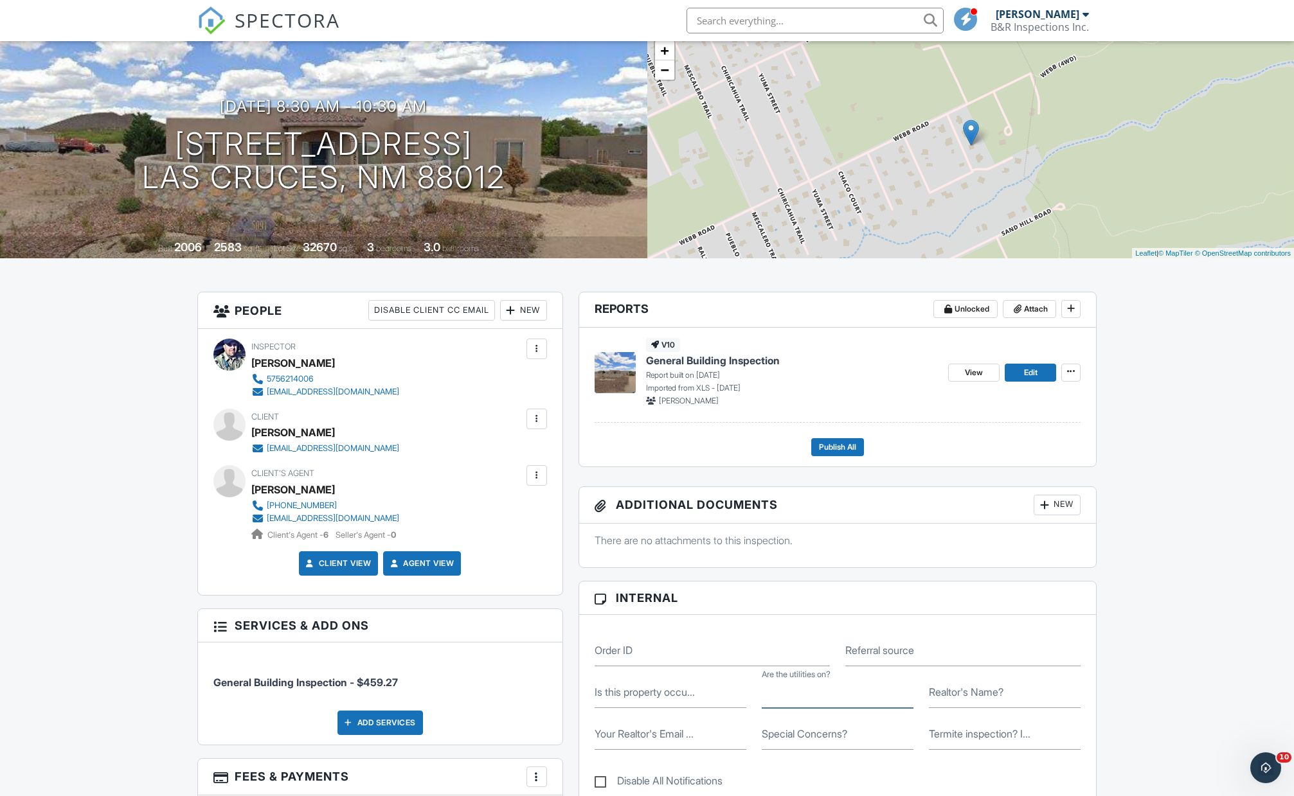
click at [898, 685] on input "Are the utilities on?" at bounding box center [837, 692] width 152 height 31
click at [792, 683] on input "Are the utilities on?" at bounding box center [837, 692] width 152 height 31
click at [697, 681] on div "Is this property occu..." at bounding box center [670, 692] width 167 height 31
click at [702, 679] on input "Is this property occu..." at bounding box center [670, 692] width 152 height 31
click at [690, 677] on input "Is this property occu..." at bounding box center [670, 692] width 152 height 31
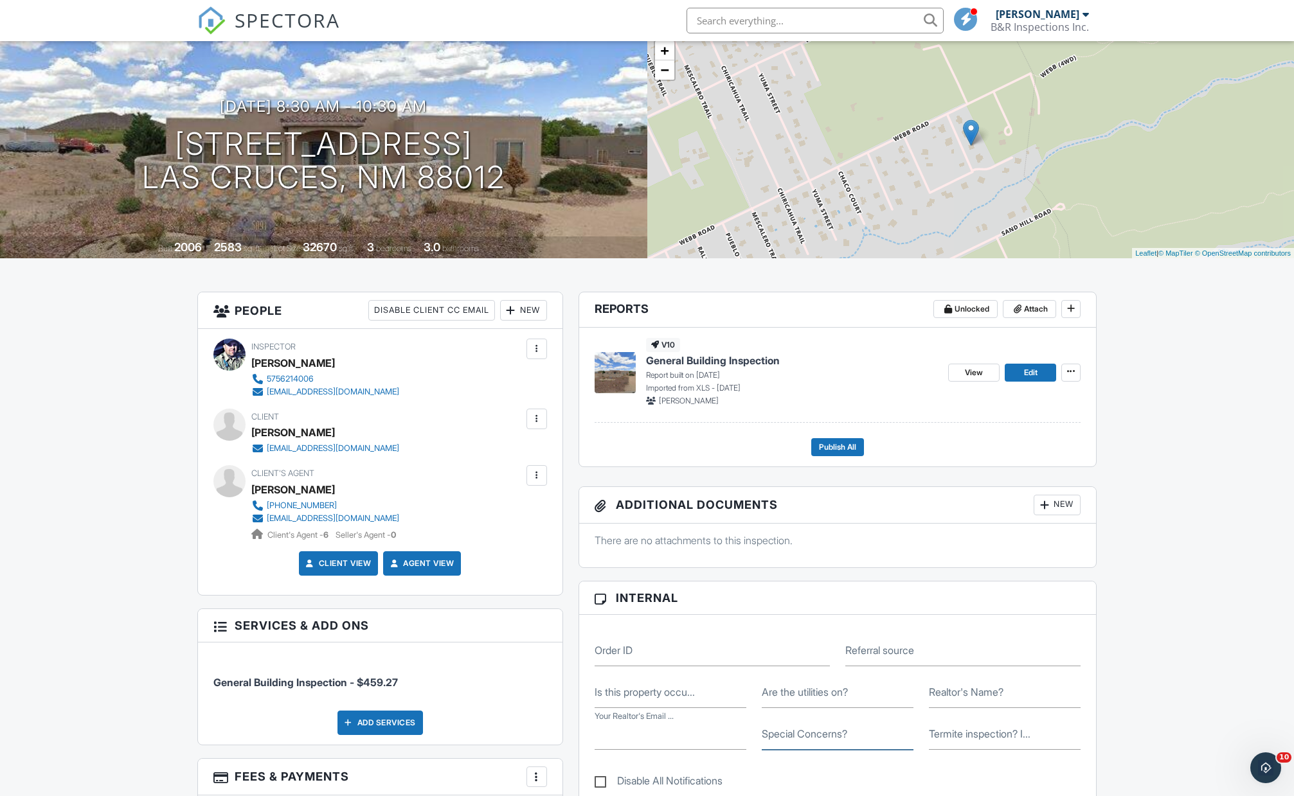
click at [821, 719] on div "Special Concerns?" at bounding box center [837, 733] width 167 height 31
click at [784, 679] on div "Are the utilities on?" at bounding box center [837, 692] width 167 height 31
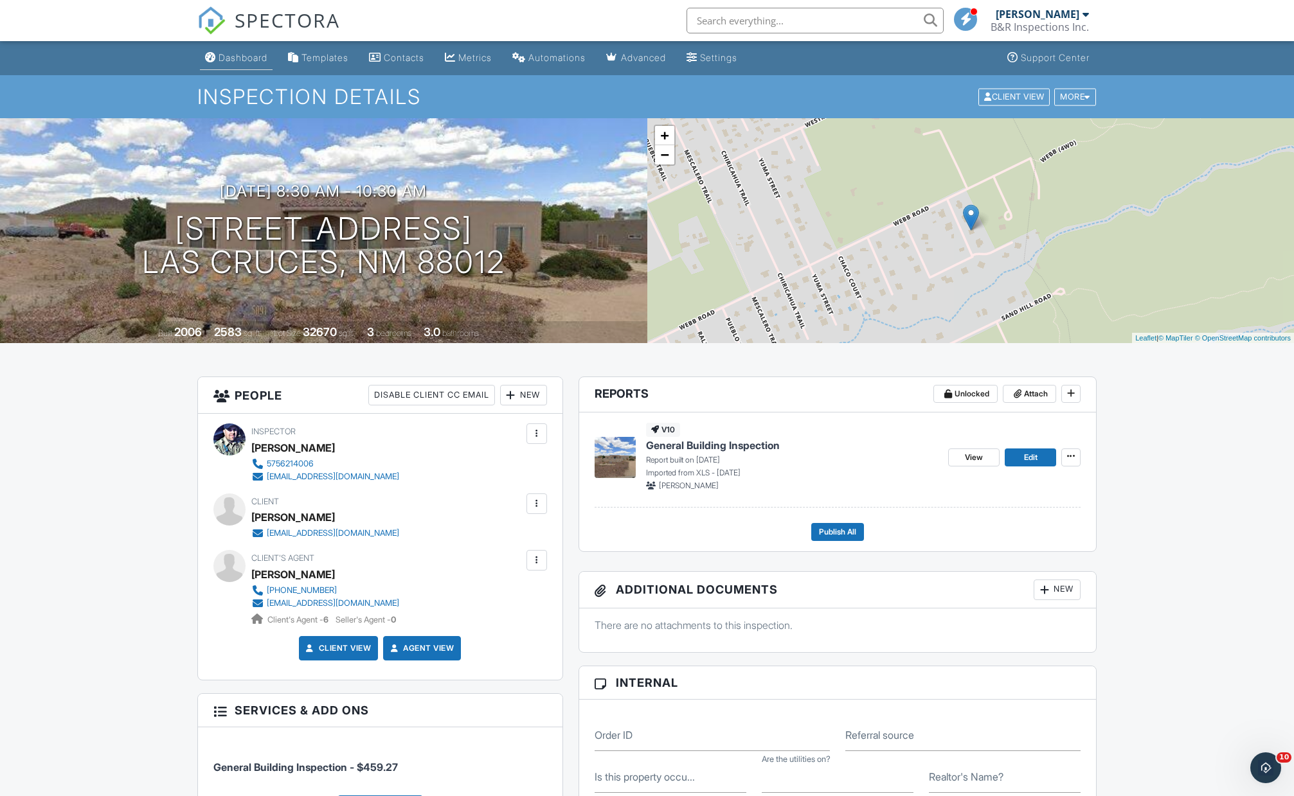
click at [252, 58] on div "Dashboard" at bounding box center [242, 57] width 49 height 11
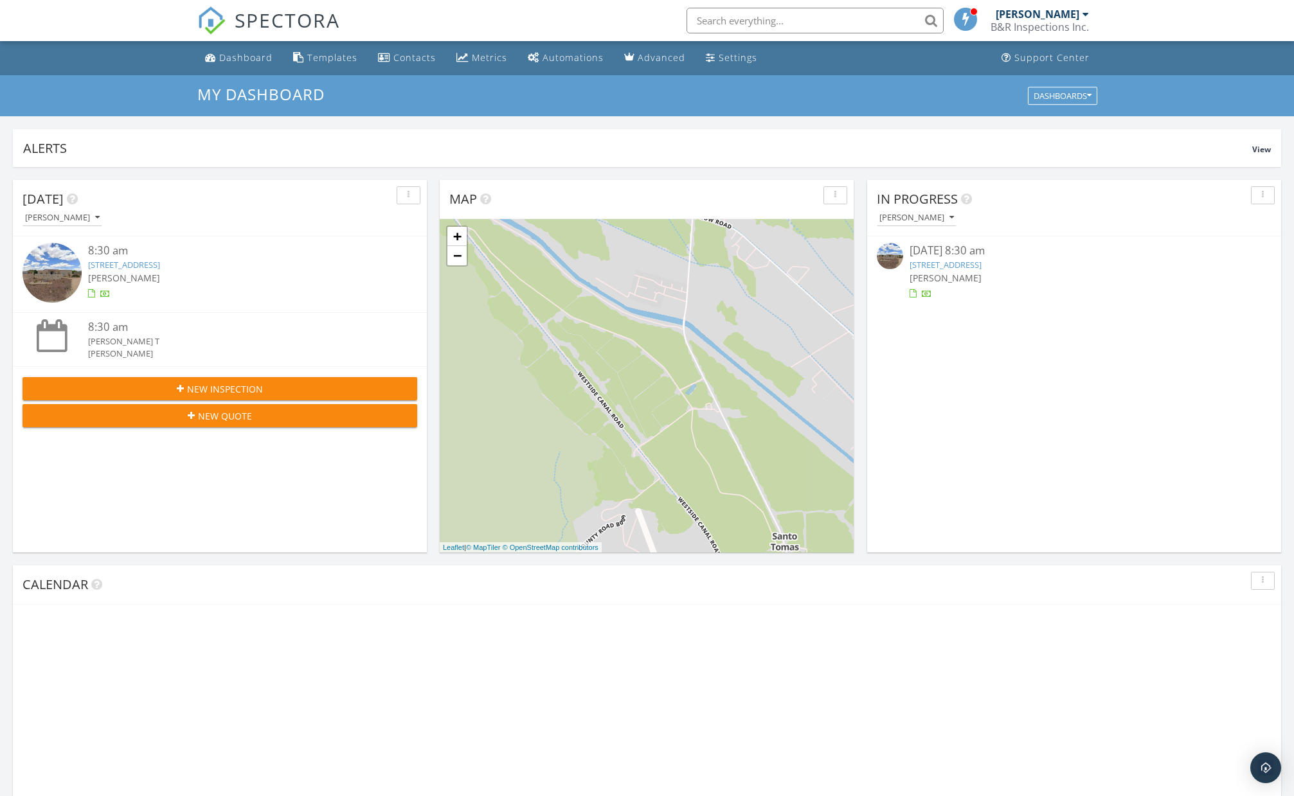
scroll to position [96, 0]
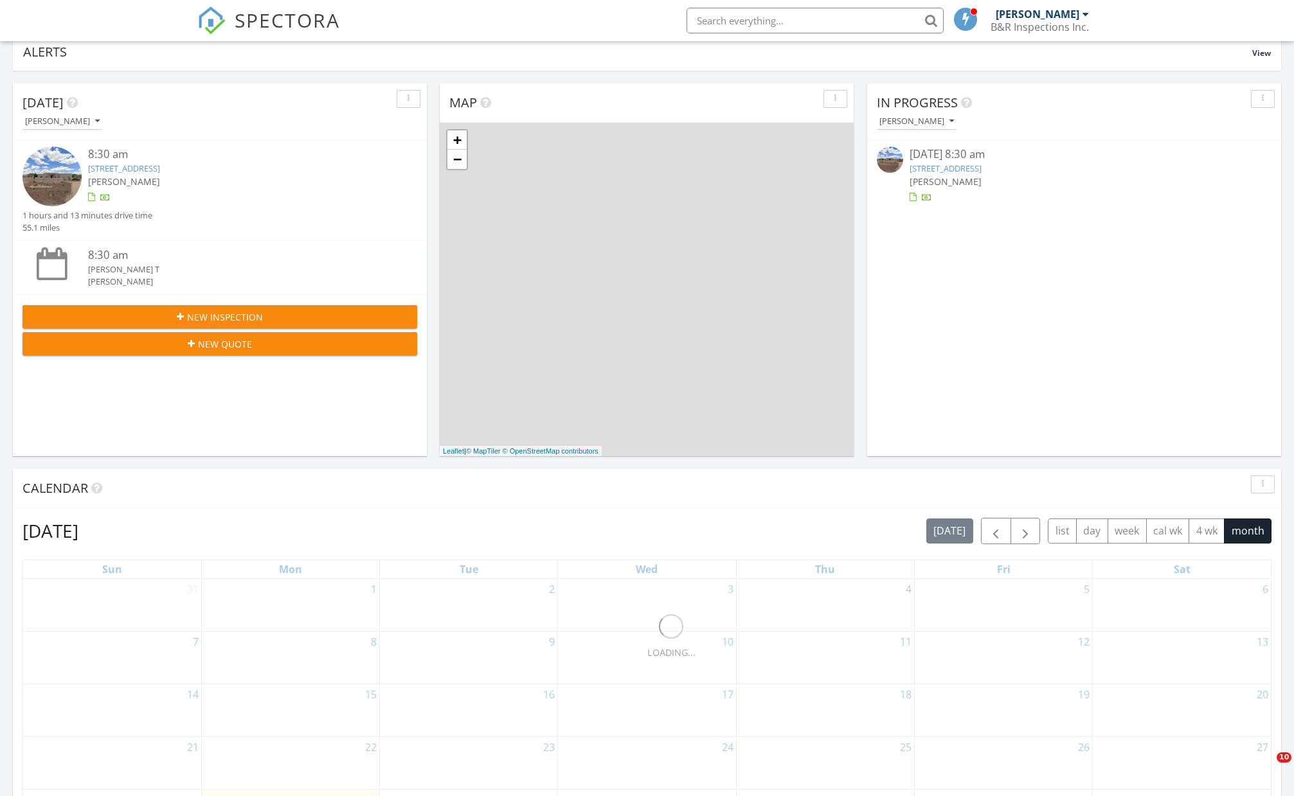
click at [160, 174] on link "[STREET_ADDRESS]" at bounding box center [124, 169] width 72 height 12
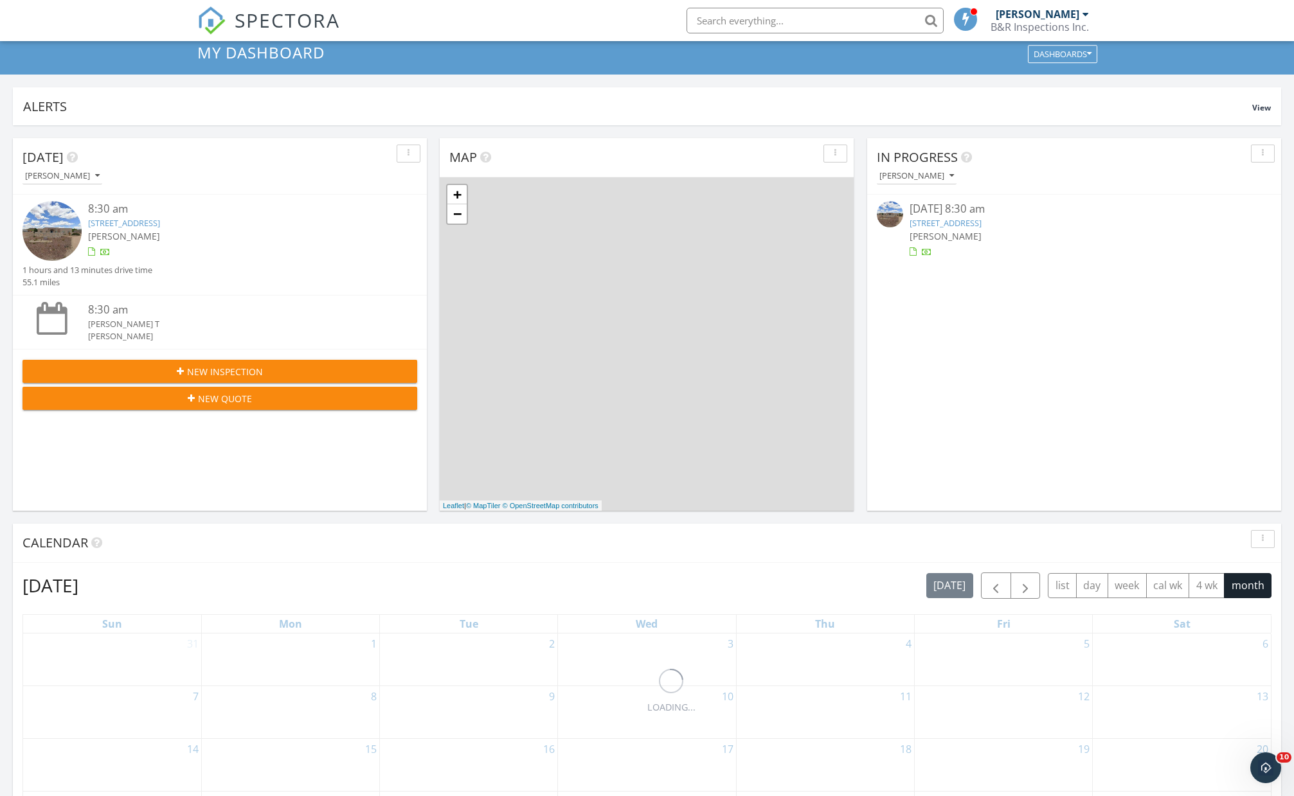
scroll to position [0, 0]
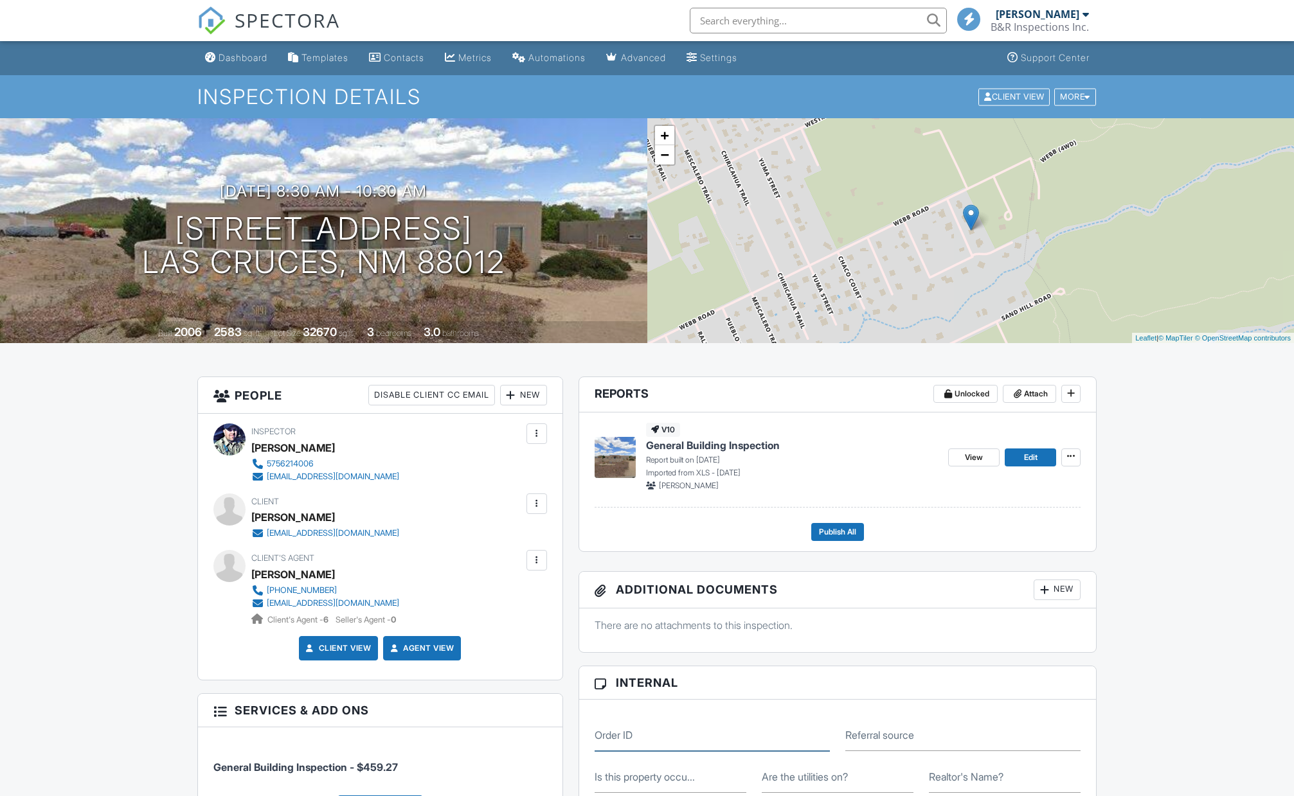
drag, startPoint x: 649, startPoint y: 596, endPoint x: 642, endPoint y: 602, distance: 9.1
click at [648, 720] on input "Order ID" at bounding box center [711, 735] width 235 height 31
click at [642, 720] on input "Order ID" at bounding box center [711, 735] width 235 height 31
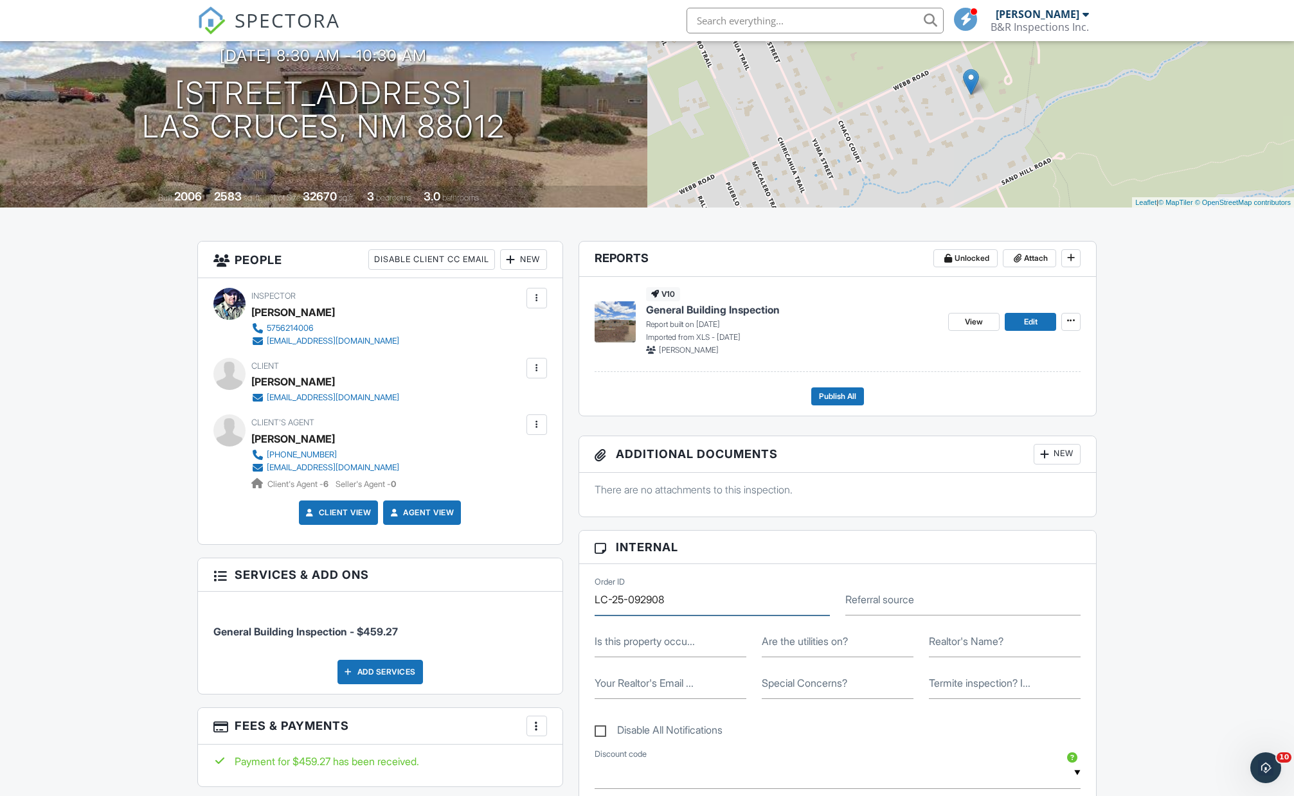
type input "LC-25-092908"
type input "Laiza Rodriguez"
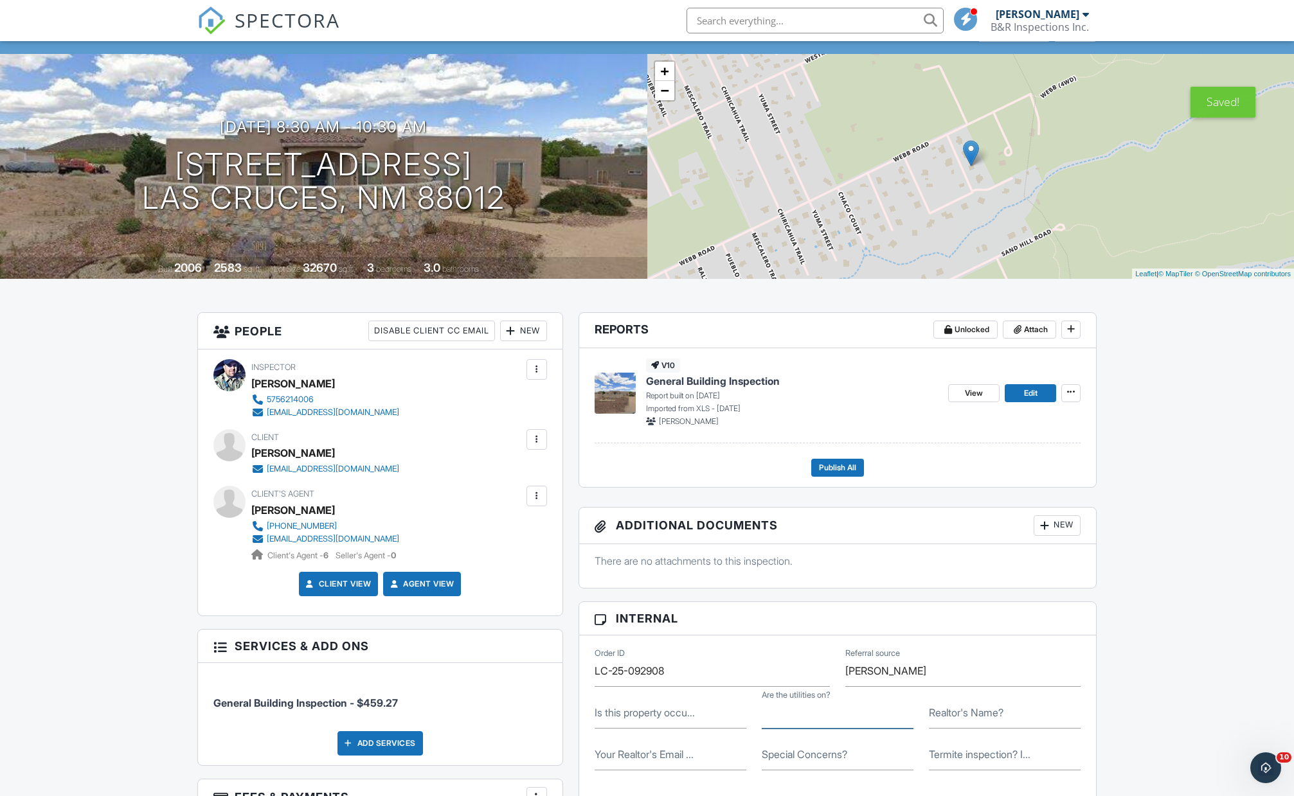
scroll to position [47, 0]
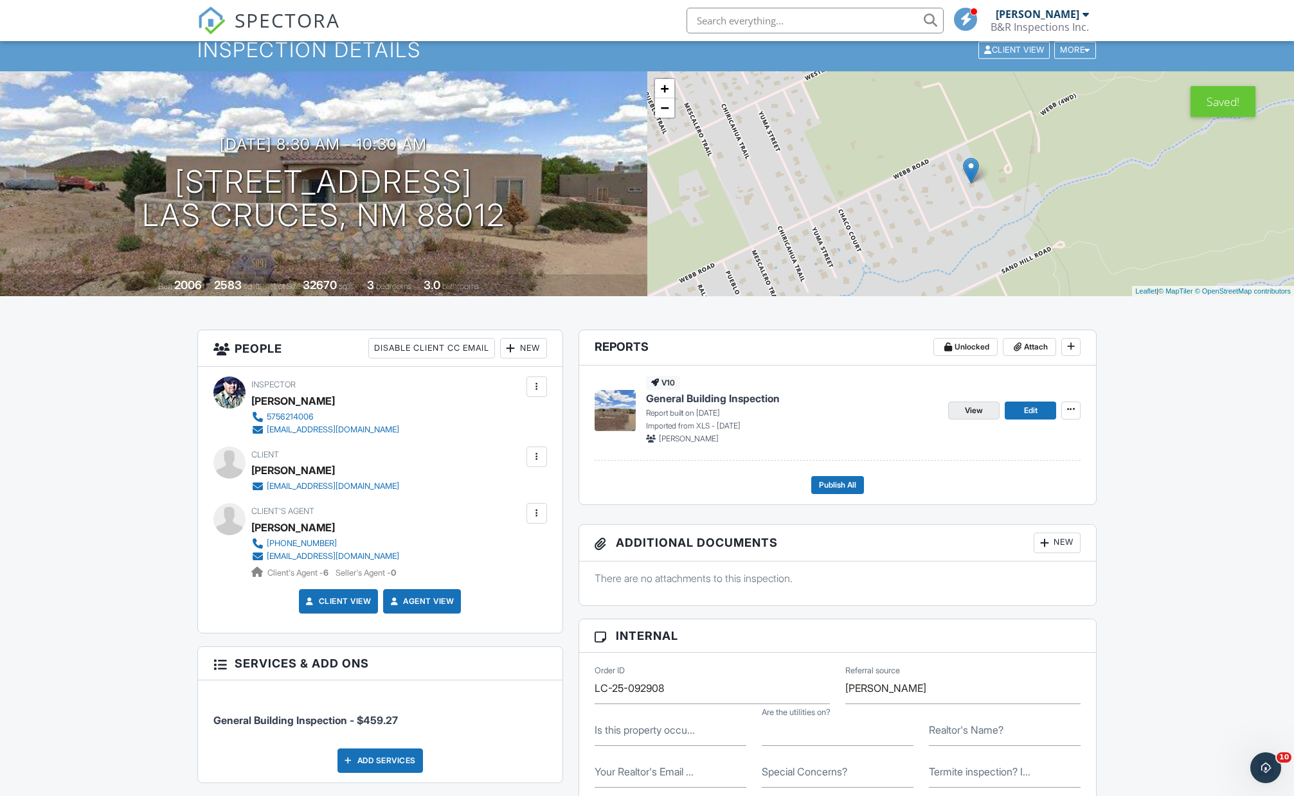
click at [979, 407] on span "View" at bounding box center [974, 410] width 18 height 13
